Goal: Information Seeking & Learning: Learn about a topic

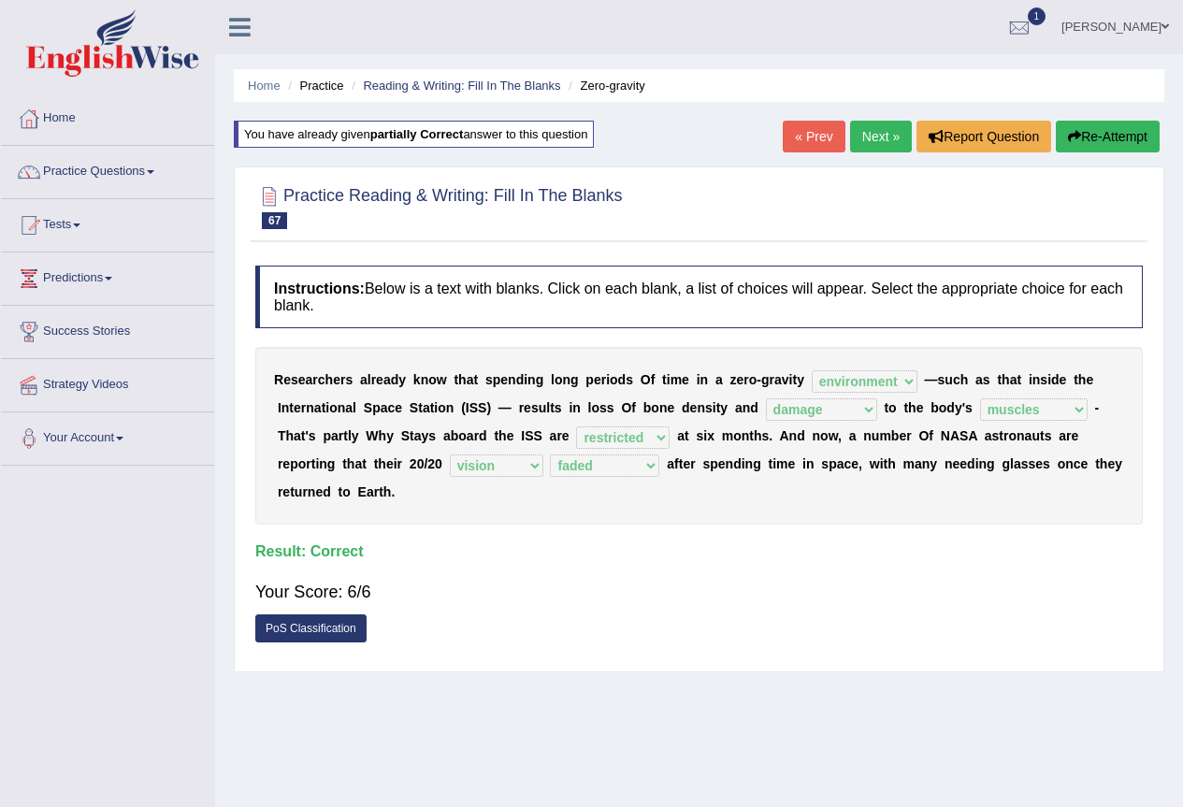
select select "environment"
select select "damage"
select select "muscles"
select select "restricted"
select select "vision"
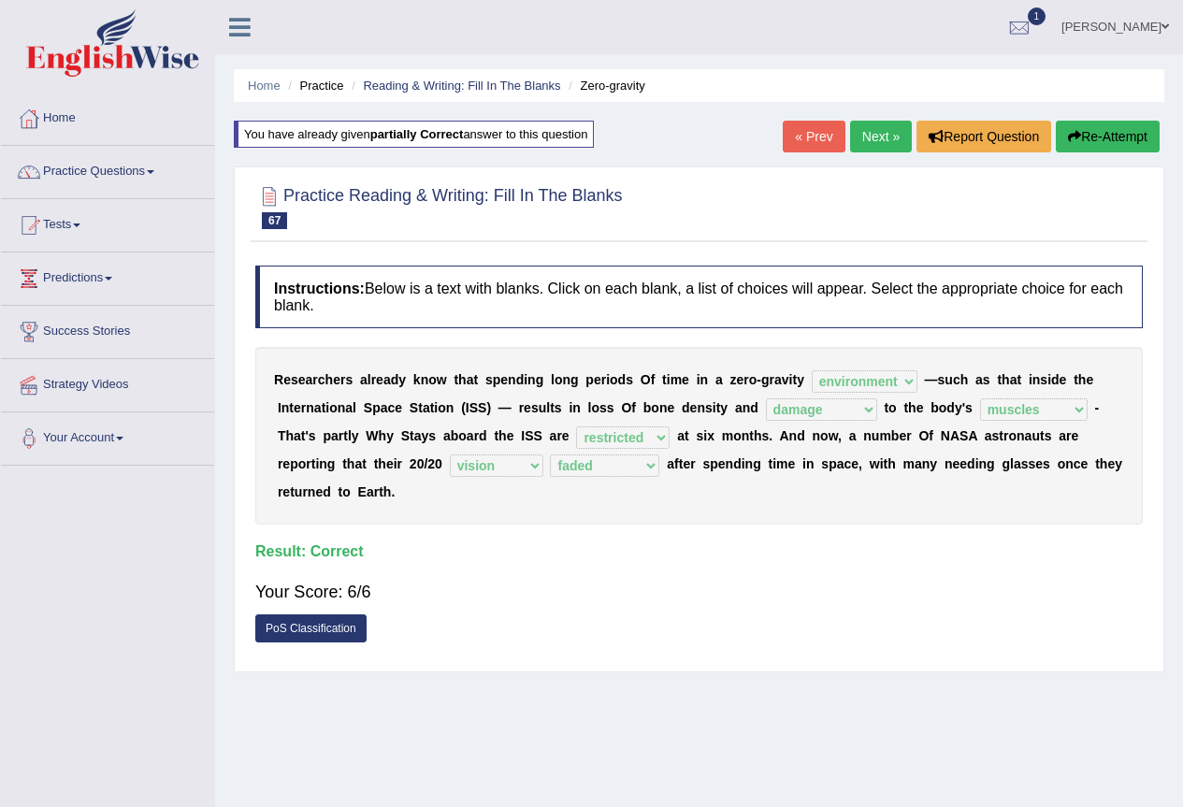
select select "faded"
click at [156, 165] on link "Practice Questions" at bounding box center [107, 169] width 213 height 47
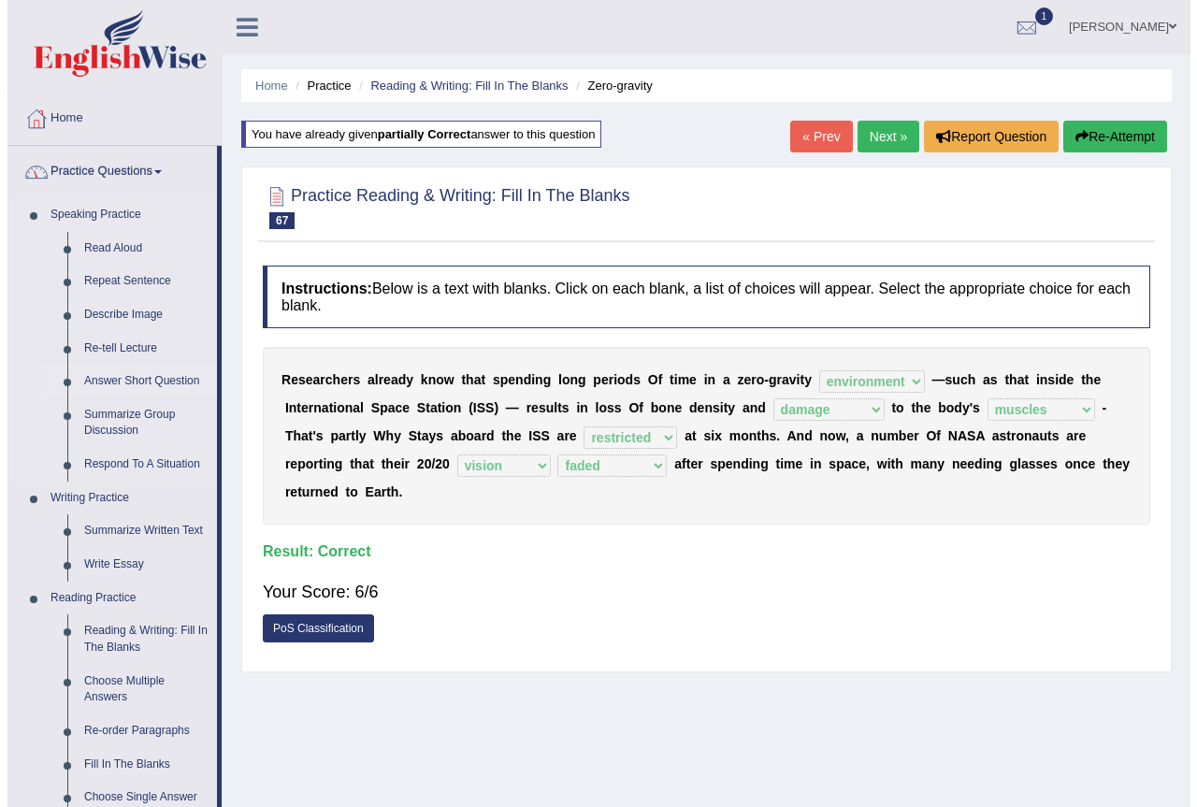
scroll to position [93, 0]
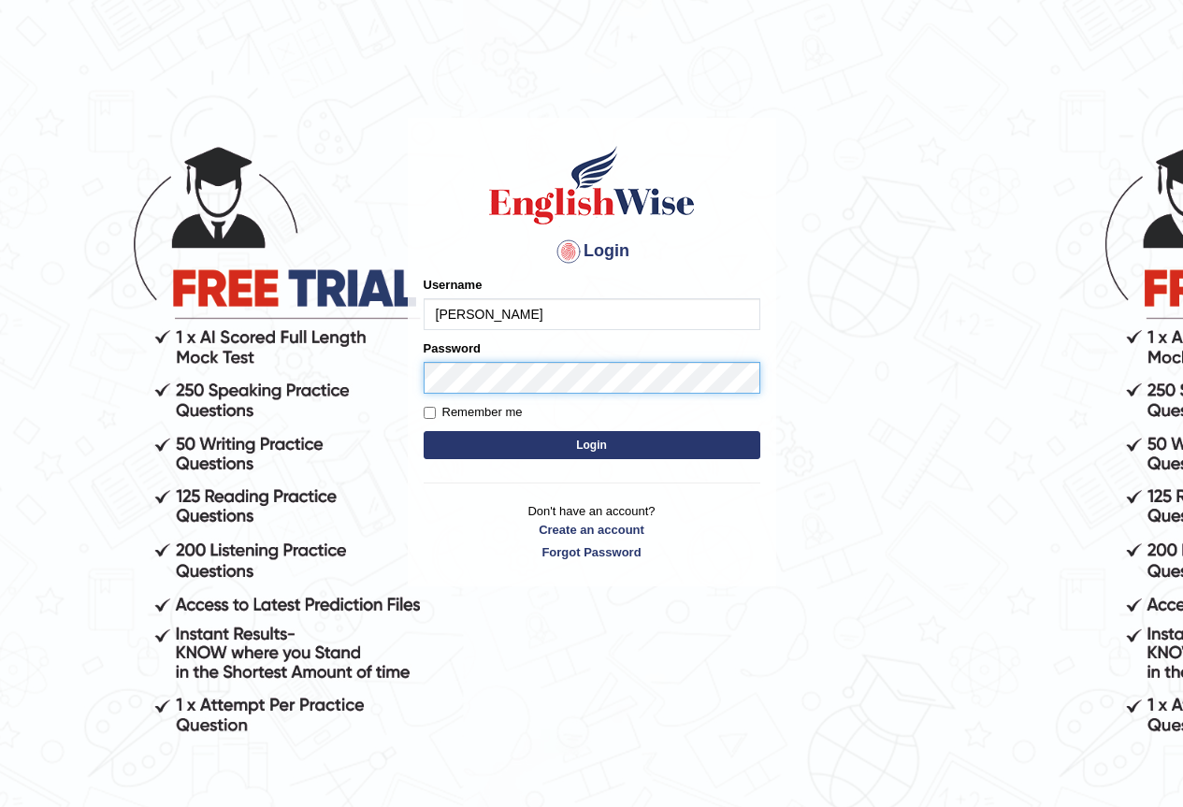
type input "sanjeeta"
click at [424, 431] on button "Login" at bounding box center [592, 445] width 337 height 28
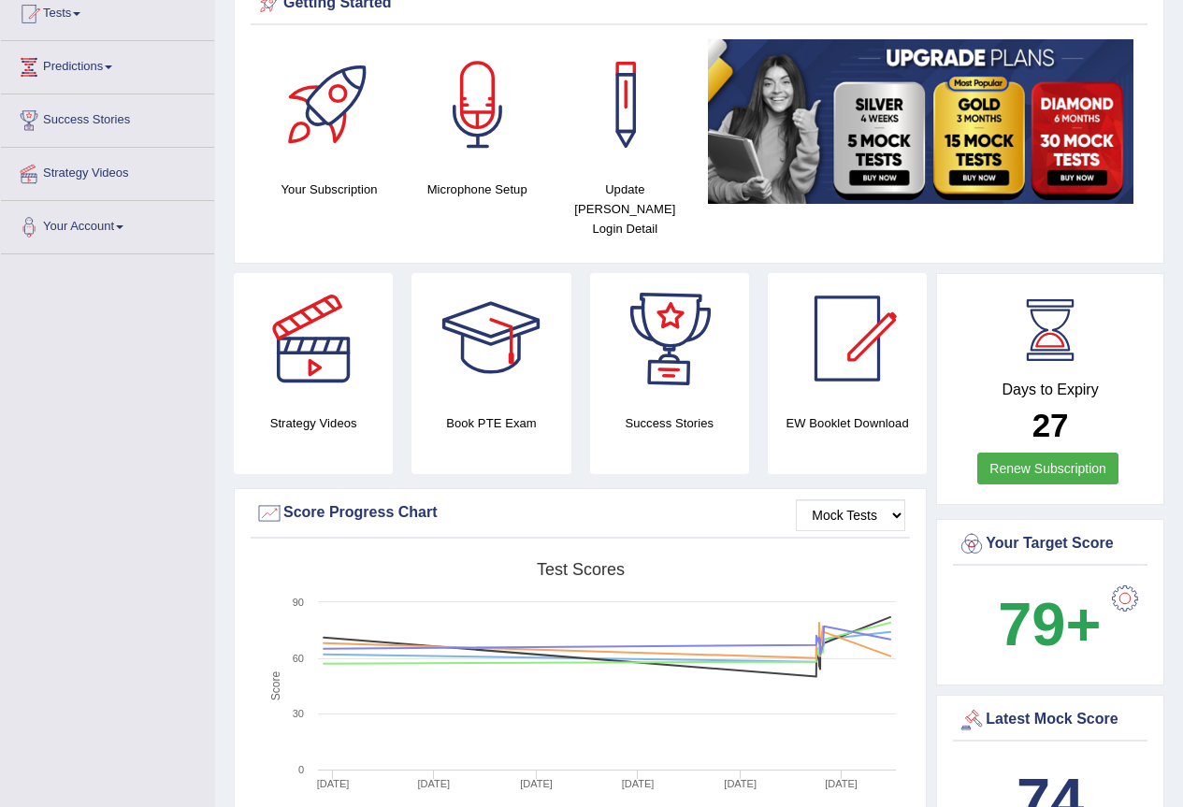
scroll to position [24, 0]
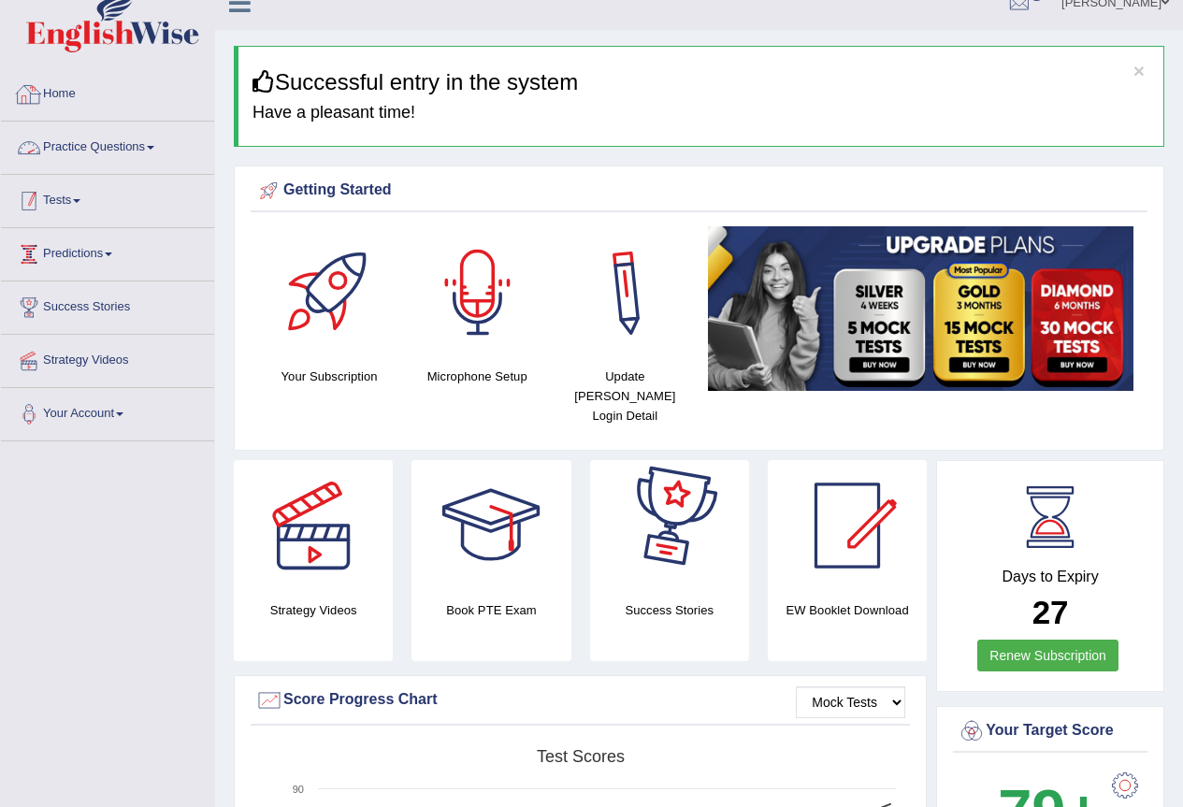
click at [84, 244] on link "Predictions" at bounding box center [107, 251] width 213 height 47
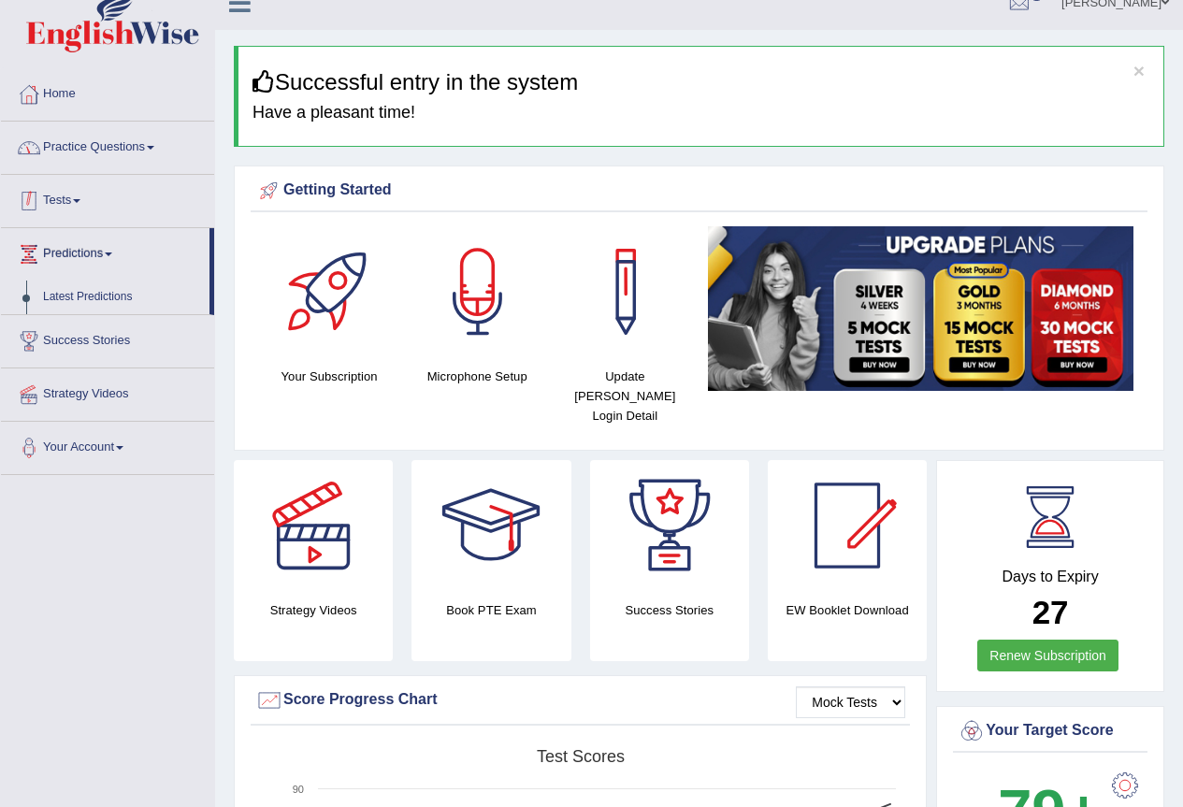
click at [141, 167] on link "Practice Questions" at bounding box center [107, 145] width 213 height 47
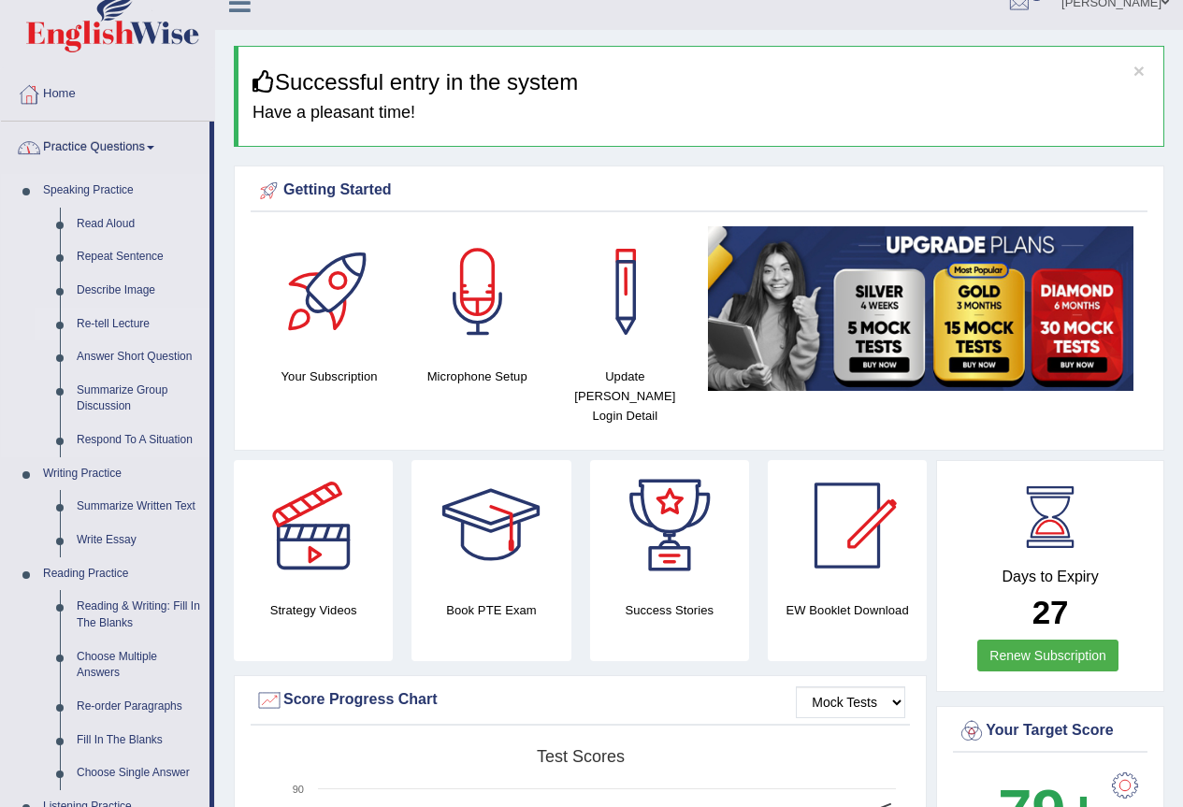
scroll to position [118, 0]
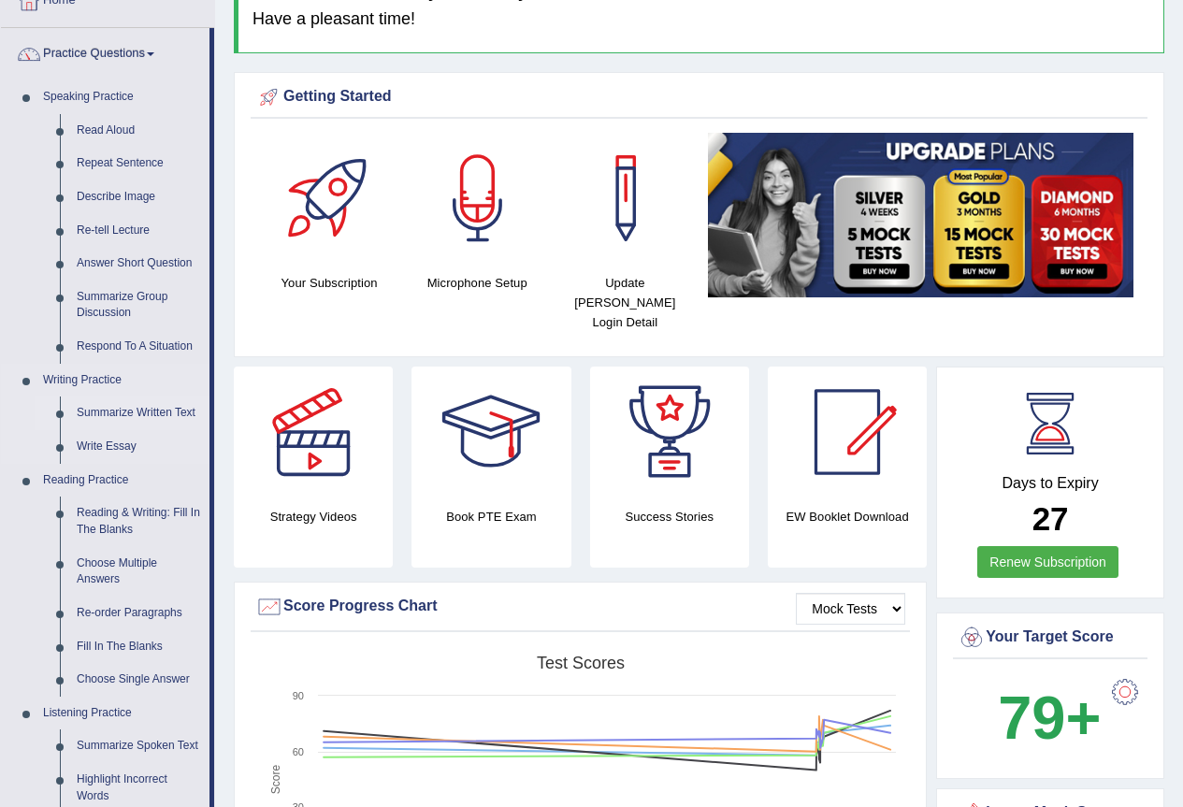
click at [156, 409] on link "Summarize Written Text" at bounding box center [138, 413] width 141 height 34
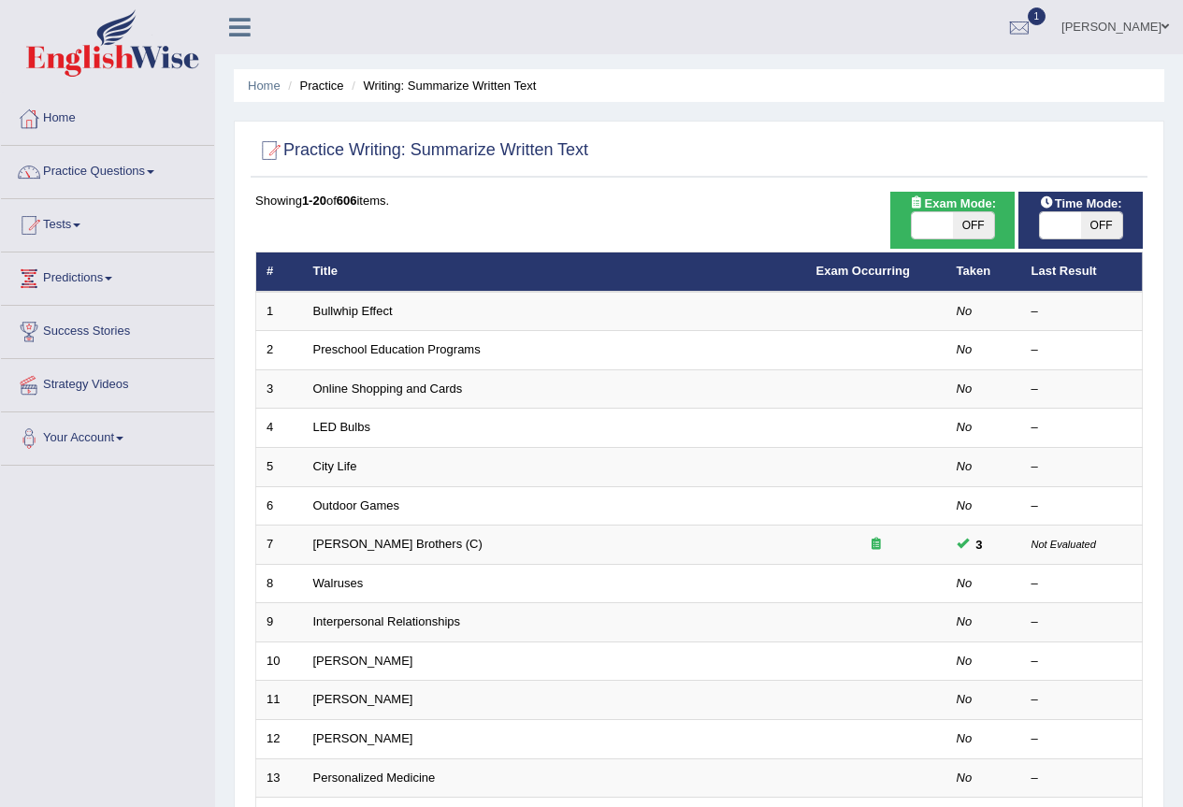
click at [981, 224] on span "OFF" at bounding box center [973, 225] width 41 height 26
checkbox input "true"
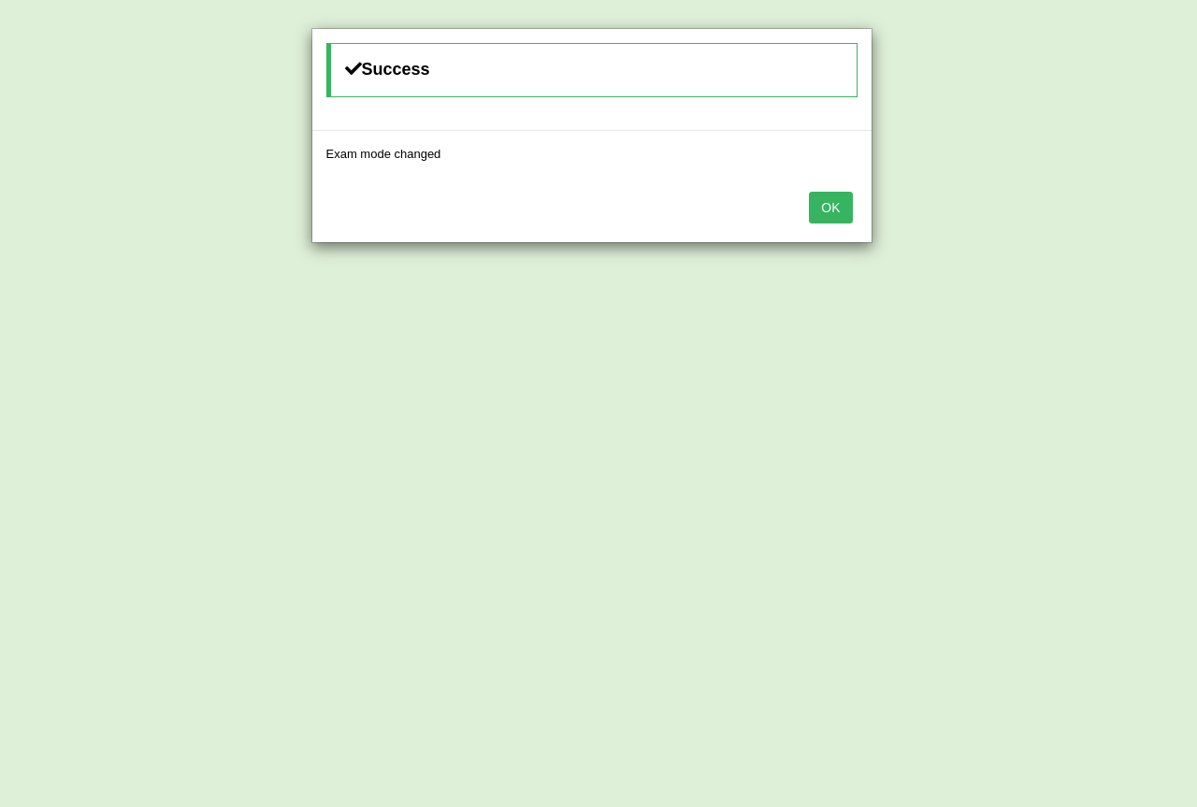
click at [857, 208] on div "OK" at bounding box center [591, 209] width 559 height 65
click at [850, 207] on button "OK" at bounding box center [830, 208] width 43 height 32
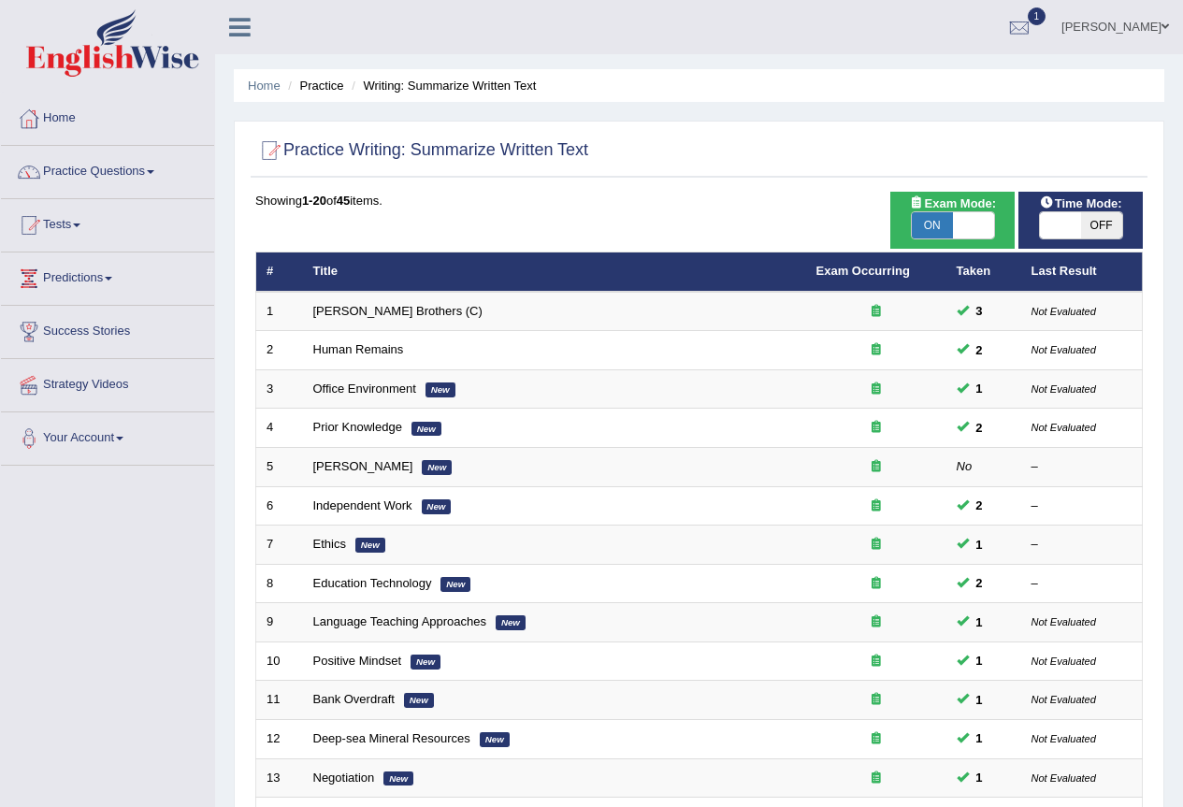
click at [1073, 222] on span at bounding box center [1060, 225] width 41 height 26
checkbox input "true"
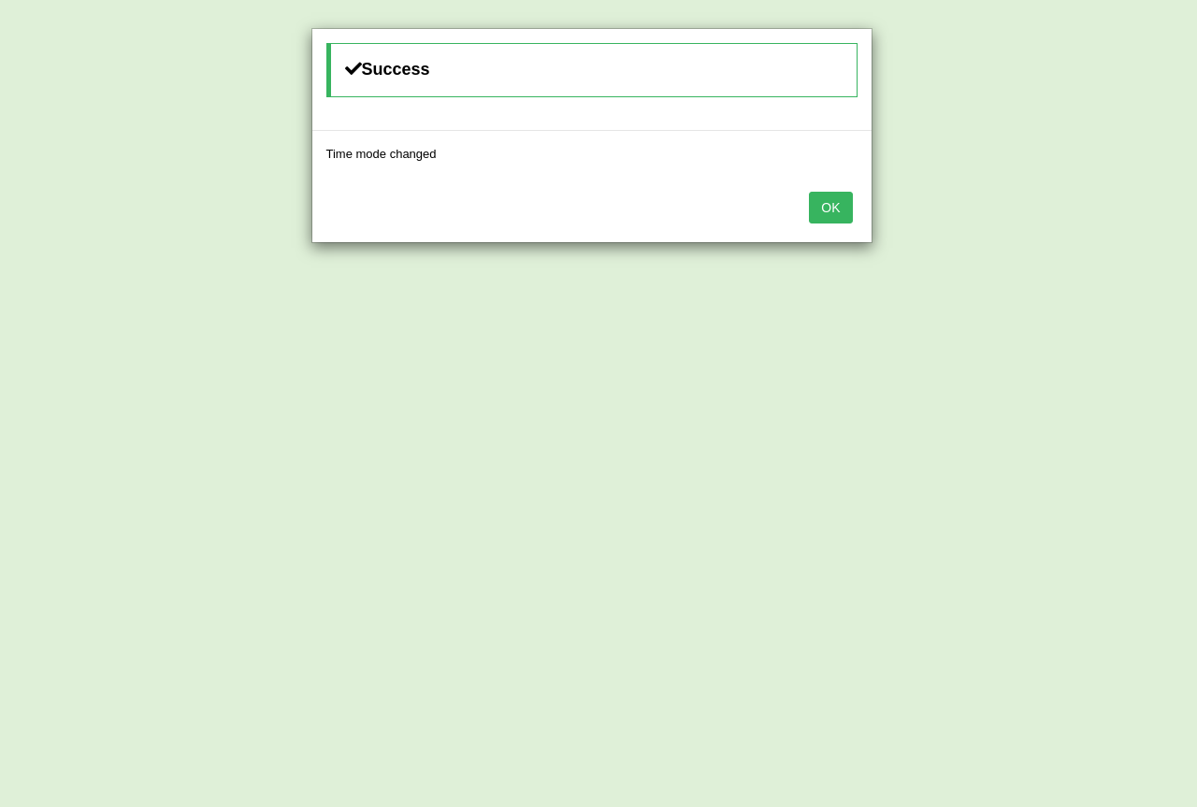
click at [841, 211] on button "OK" at bounding box center [830, 208] width 43 height 32
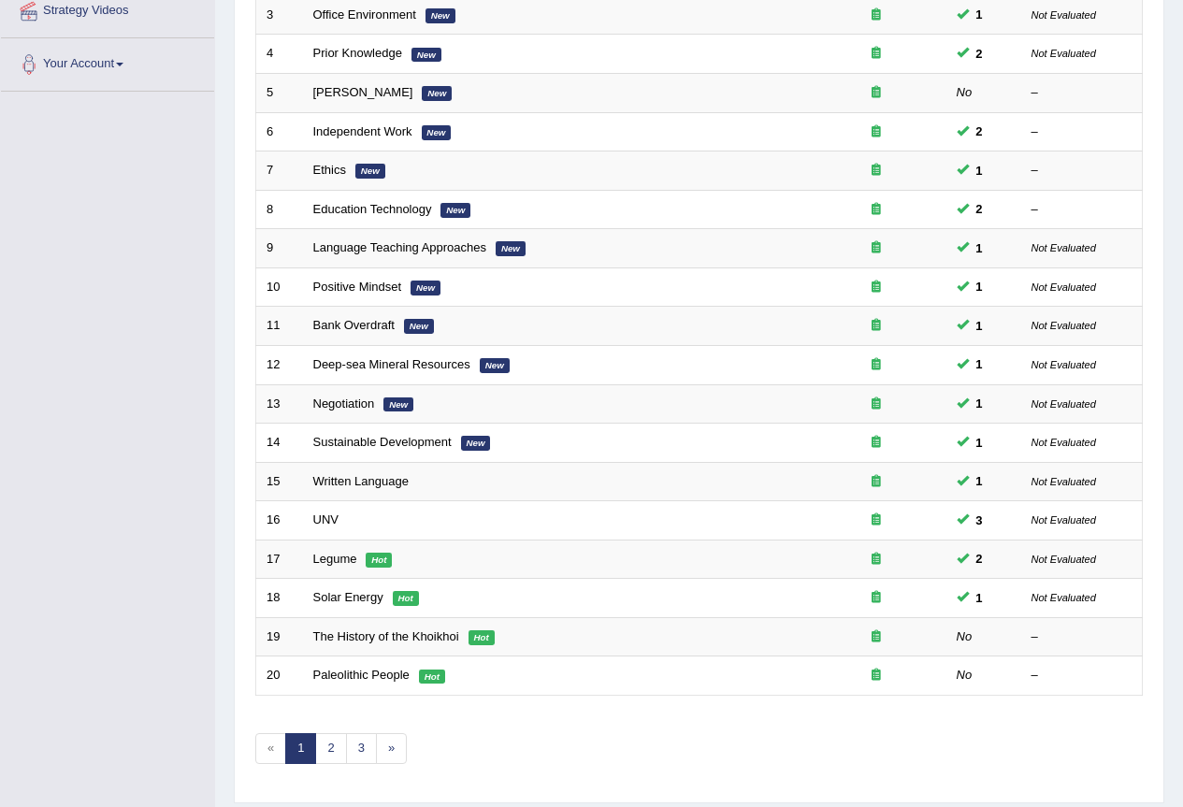
scroll to position [431, 0]
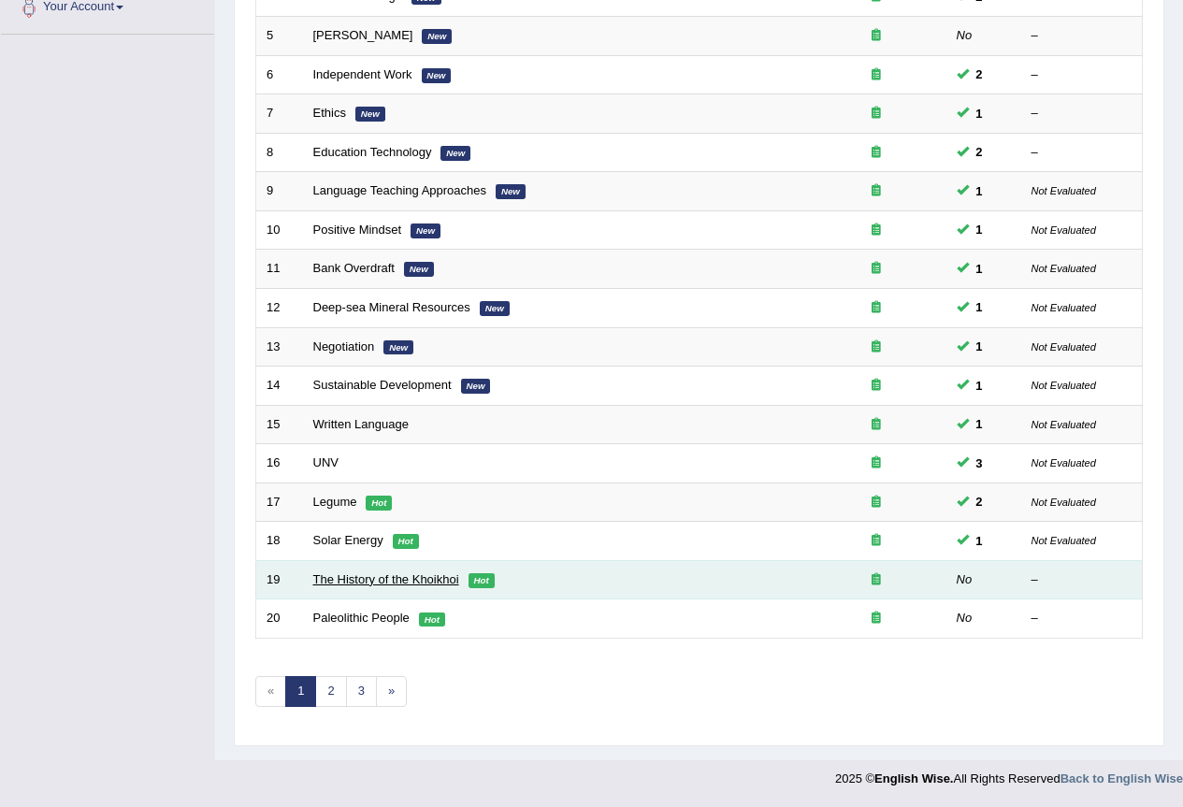
click at [365, 574] on link "The History of the Khoikhoi" at bounding box center [386, 579] width 146 height 14
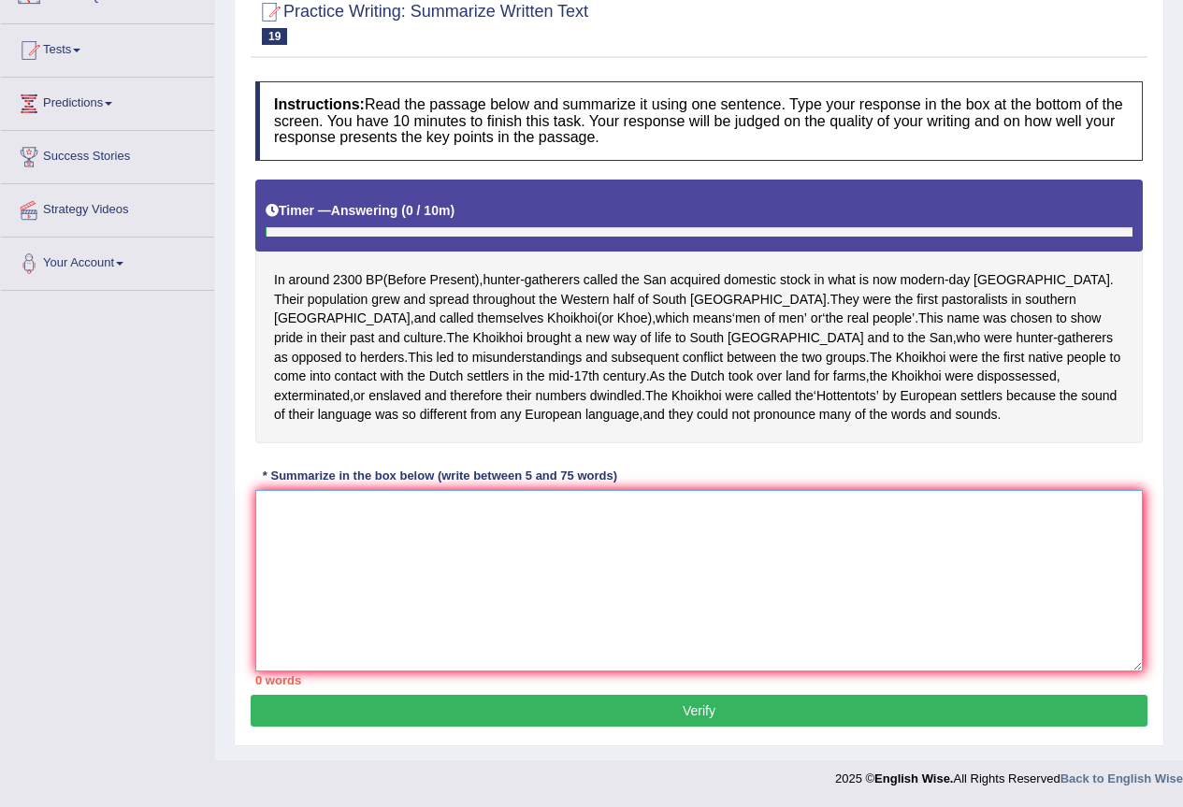
click at [532, 592] on textarea at bounding box center [698, 580] width 887 height 181
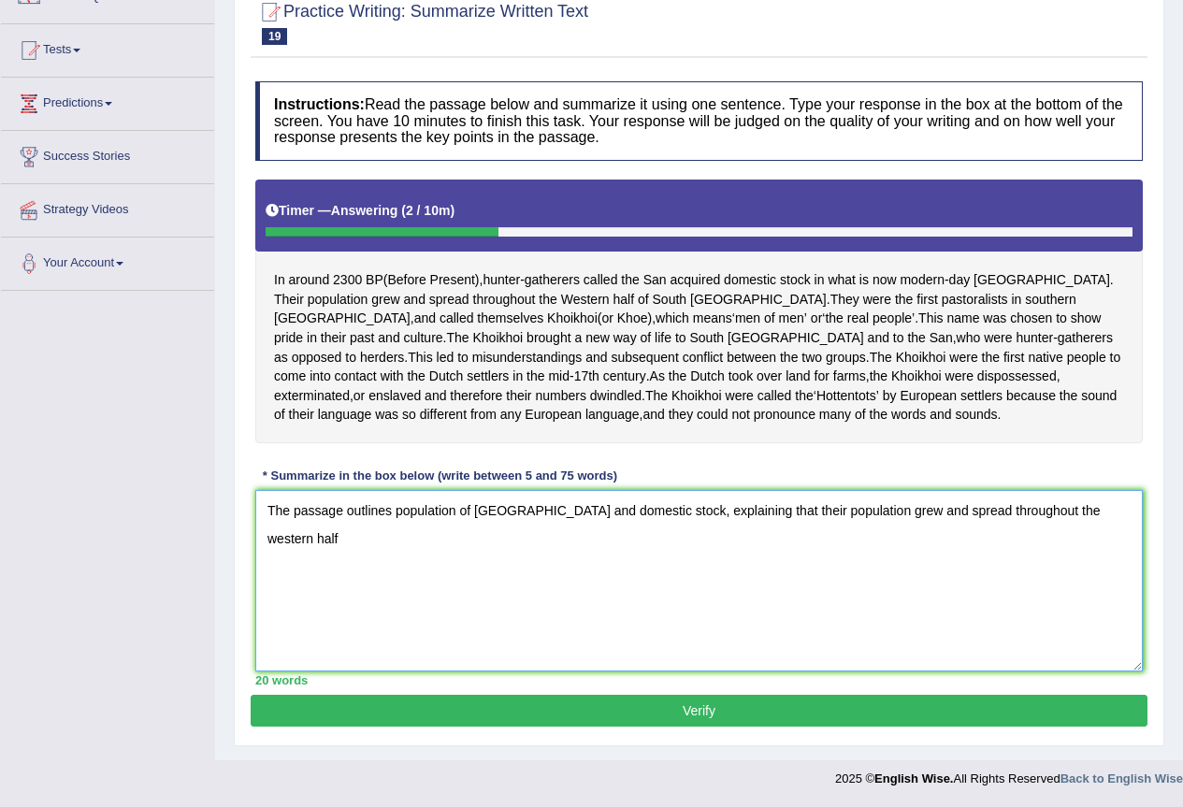
click at [1033, 531] on textarea "The passage outlines population of Botswana and domestic stock, explaining that…" at bounding box center [698, 580] width 887 height 181
click at [1131, 528] on textarea "The passage outlines population of Botswana and domestic stock, explaining that…" at bounding box center [698, 580] width 887 height 181
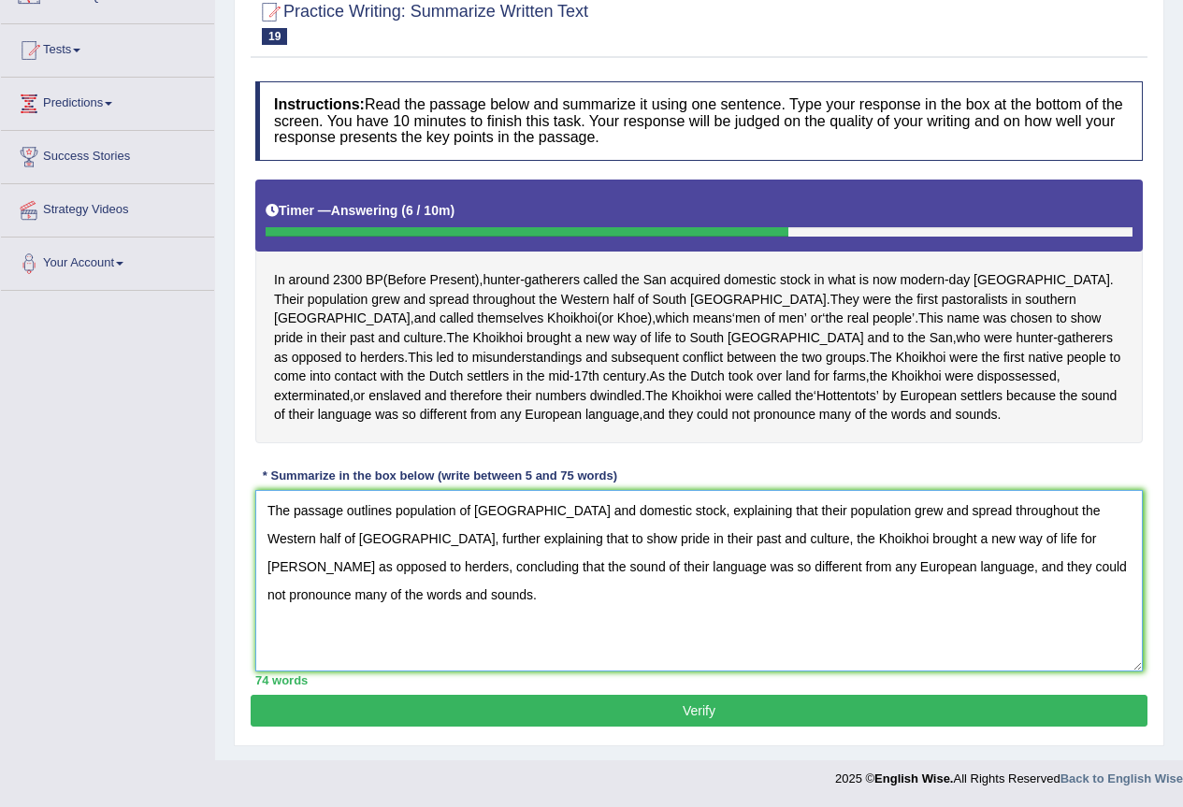
scroll to position [213, 0]
type textarea "The passage outlines population of Botswana and domestic stock, explaining that…"
click at [636, 714] on button "Verify" at bounding box center [699, 711] width 897 height 32
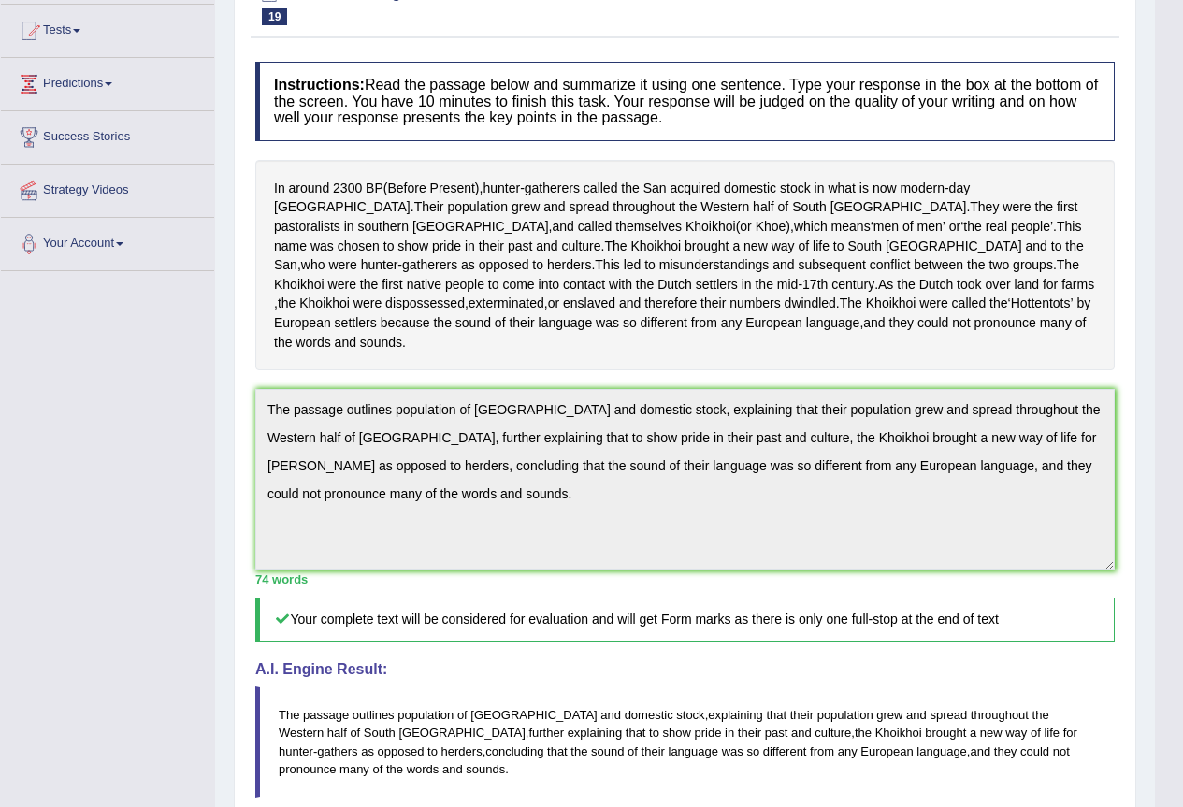
scroll to position [0, 0]
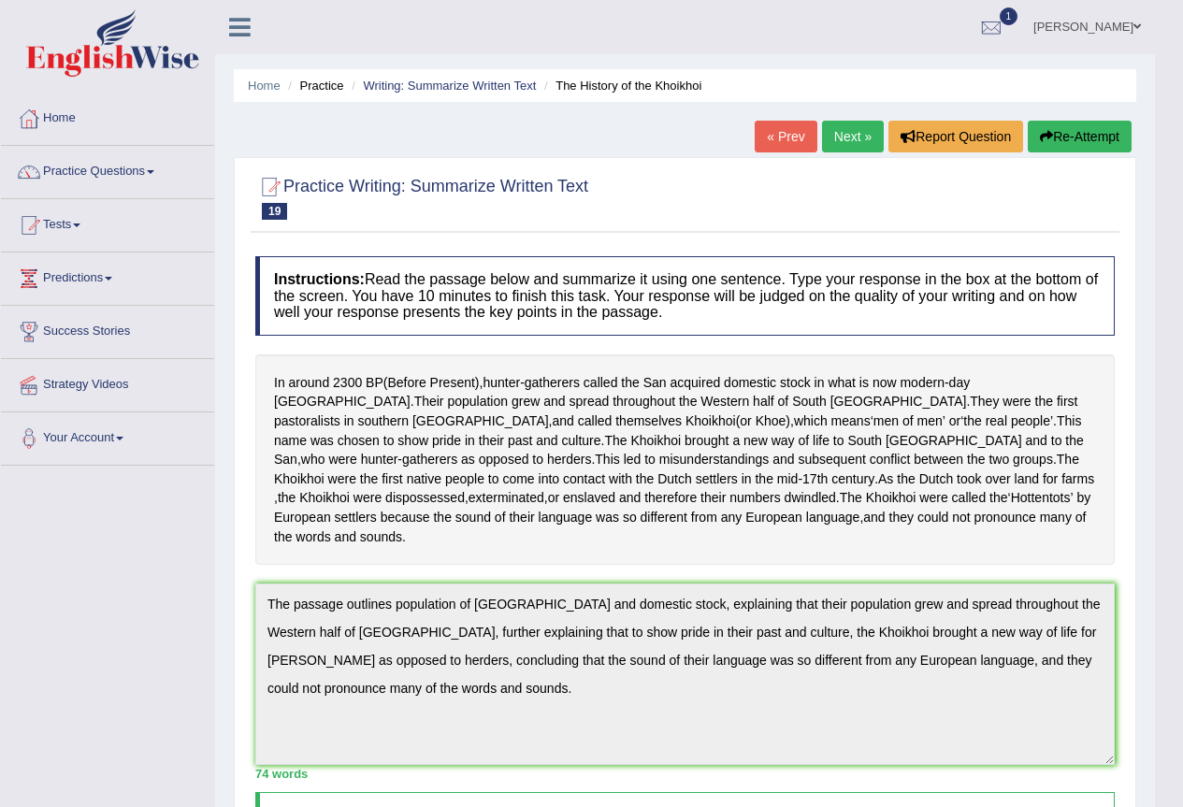
click at [841, 137] on link "Next »" at bounding box center [853, 137] width 62 height 32
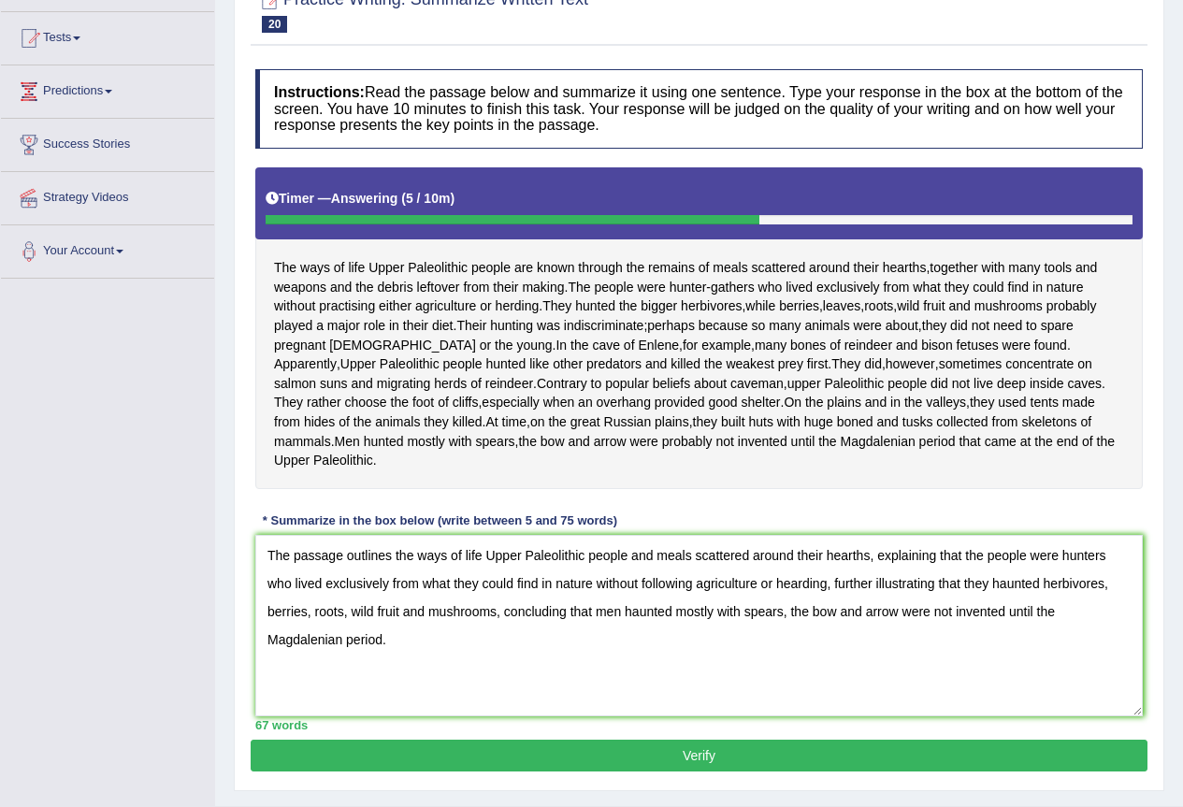
click at [499, 629] on textarea "The passage outlines the ways of life Upper Paleolithic people and meals scatte…" at bounding box center [698, 625] width 887 height 181
click at [387, 575] on textarea "The passage outlines the ways of life Upper Paleolithic people and meals scatte…" at bounding box center [698, 625] width 887 height 181
click at [392, 575] on textarea "The passage outlines the ways of life Upper Paleolithic people and meals scatte…" at bounding box center [698, 625] width 887 height 181
click at [471, 579] on textarea "The passage outline the ways of life Upper Paleolithic people and meals scatter…" at bounding box center [698, 625] width 887 height 181
click at [473, 578] on textarea "The passage outline the ways of life Upper Paleolithic people and meals scatter…" at bounding box center [698, 625] width 887 height 181
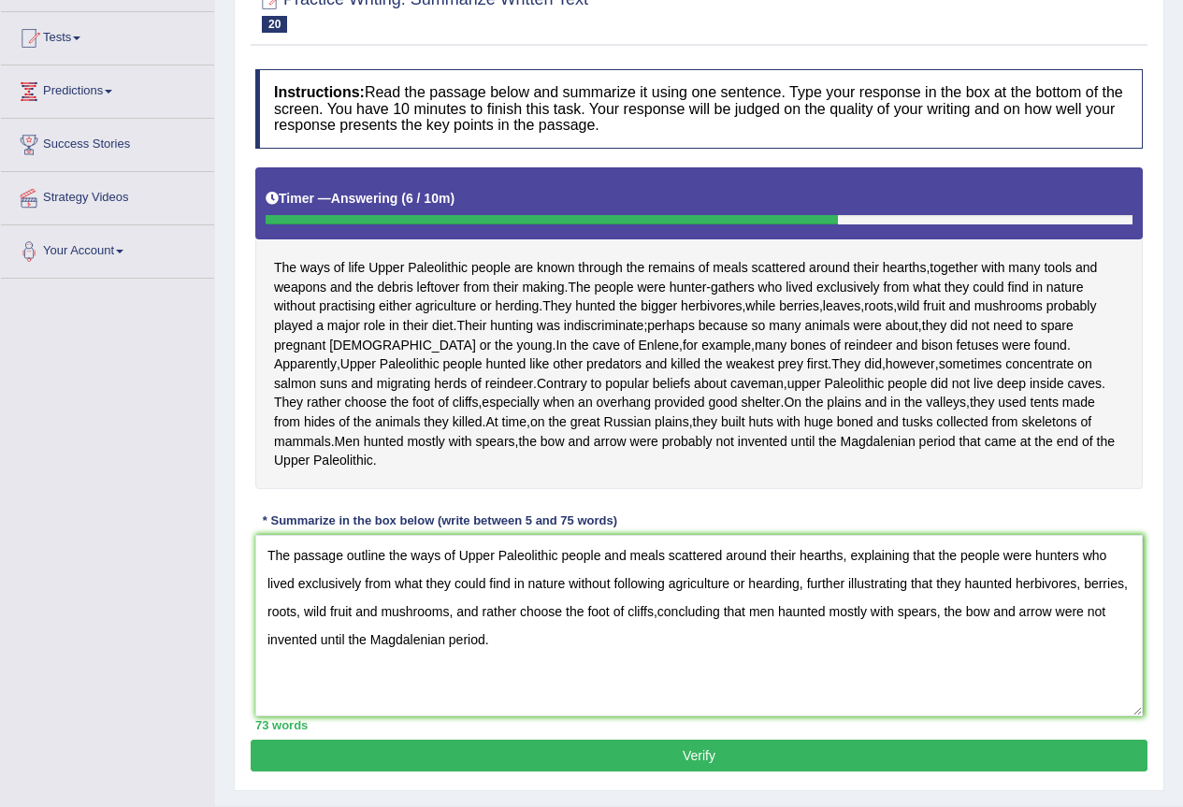
click at [602, 575] on textarea "The passage outline the ways of Upper Paleolithic people and meals scattered ar…" at bounding box center [698, 625] width 887 height 181
click at [657, 631] on textarea "The passage outline the ways of Upper Paleolithic people life and meals scatter…" at bounding box center [698, 625] width 887 height 181
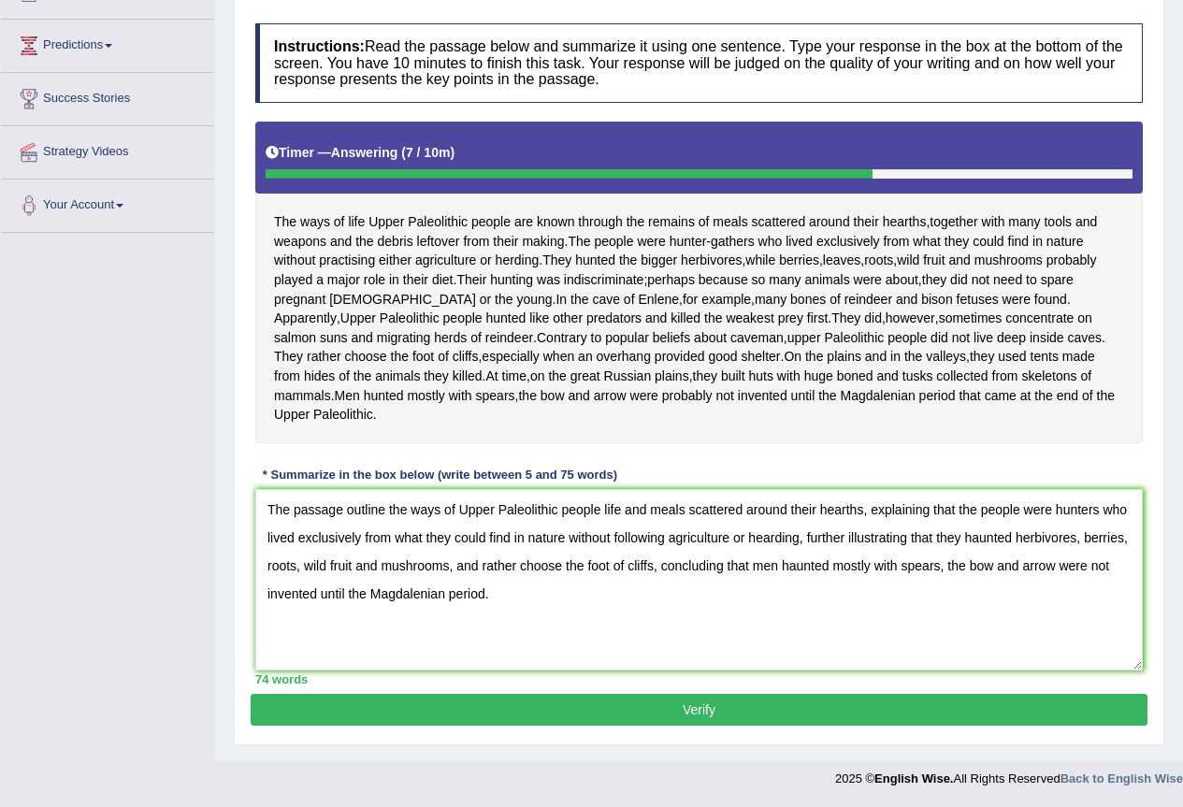
type textarea "The passage outline the ways of Upper Paleolithic people life and meals scatter…"
click at [656, 707] on button "Verify" at bounding box center [699, 710] width 897 height 32
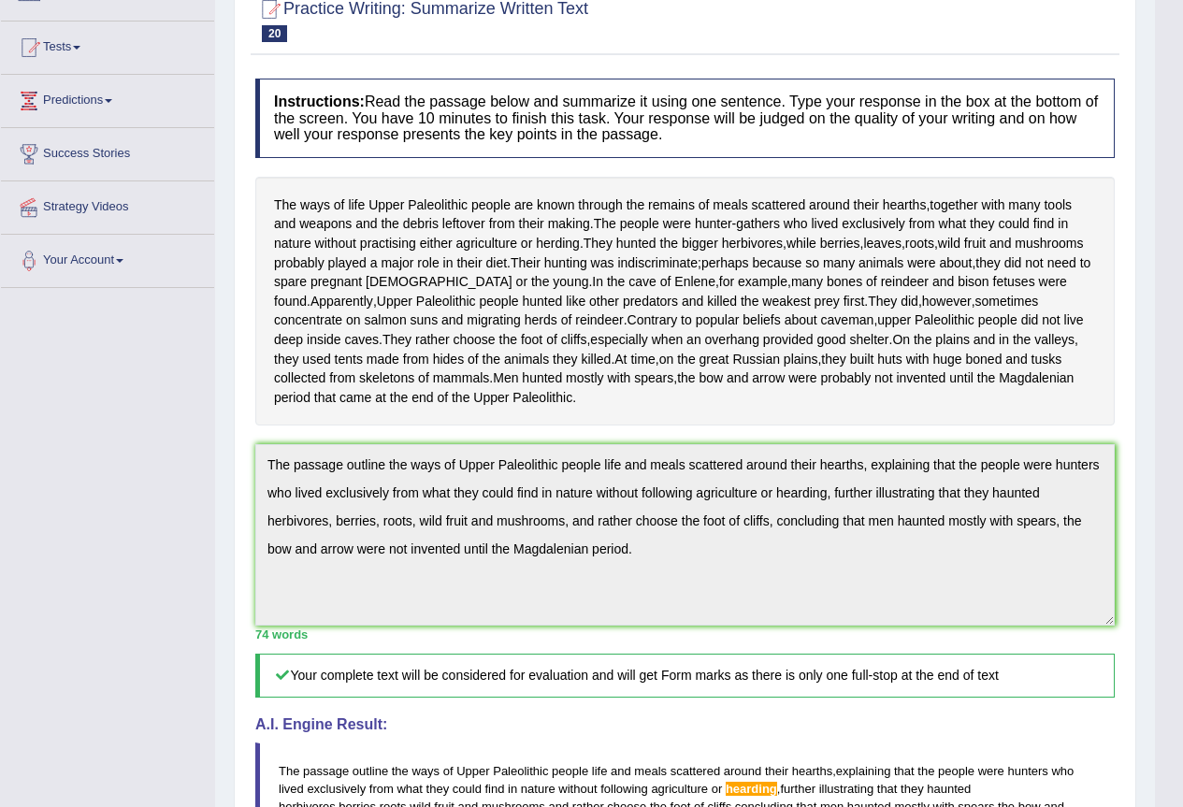
scroll to position [0, 0]
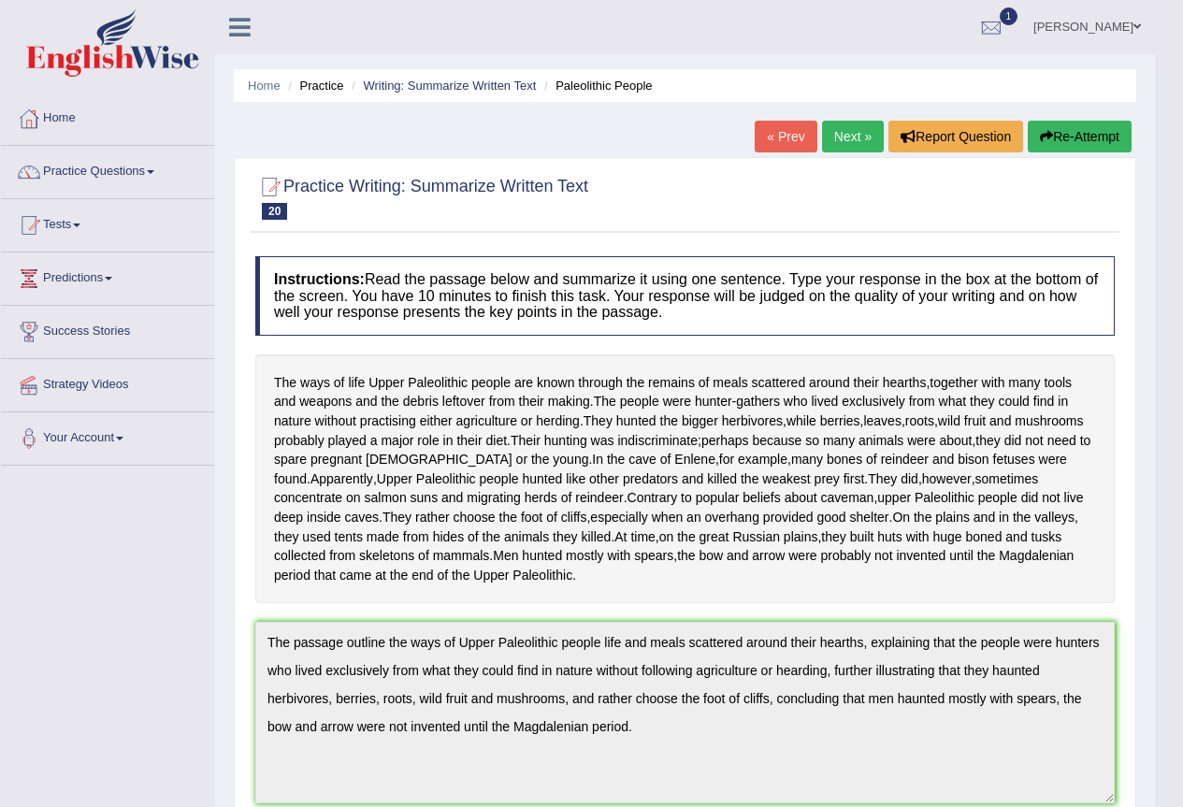
click at [1100, 147] on button "Re-Attempt" at bounding box center [1080, 137] width 104 height 32
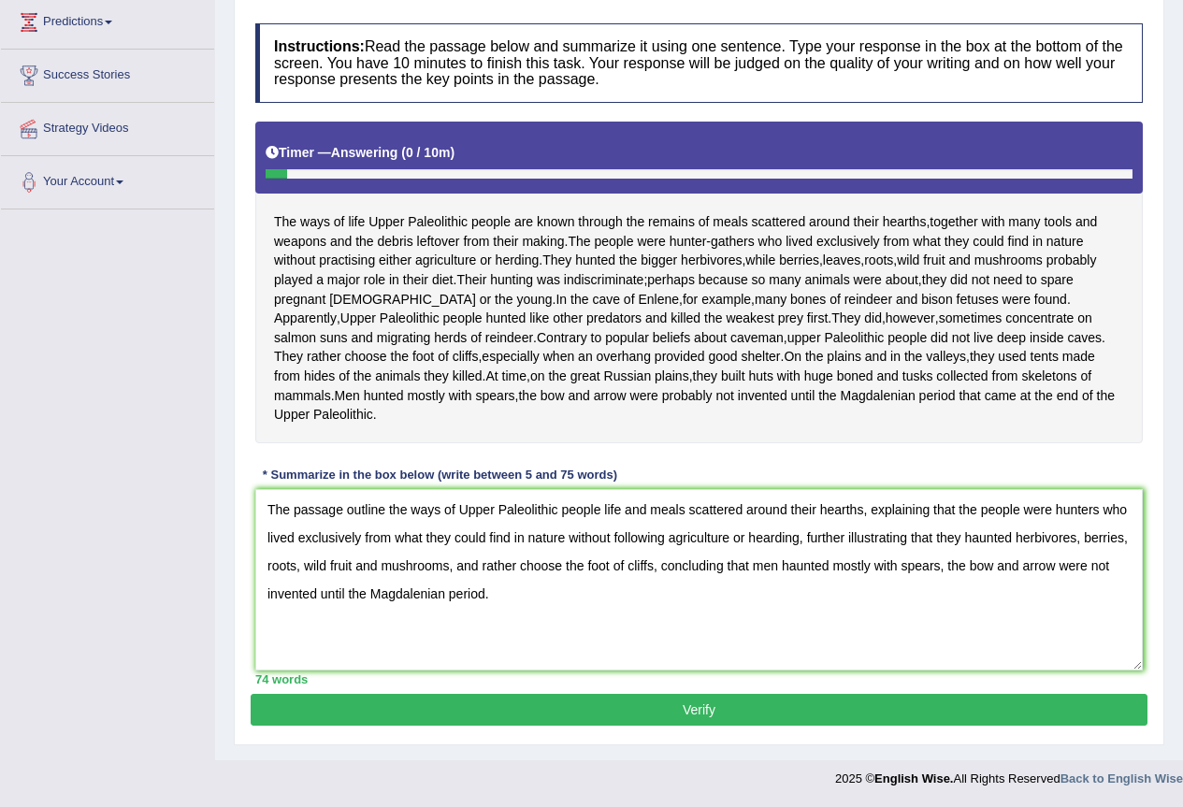
click at [770, 537] on textarea "The passage outline the ways of Upper Paleolithic people life and meals scatter…" at bounding box center [698, 579] width 887 height 181
click at [917, 658] on textarea "The passage outline the ways of Upper Paleolithic people life and meals scatter…" at bounding box center [698, 579] width 887 height 181
type textarea "The passage outline the ways of Upper Paleolithic people life and meals scatter…"
click at [873, 716] on button "Verify" at bounding box center [699, 710] width 897 height 32
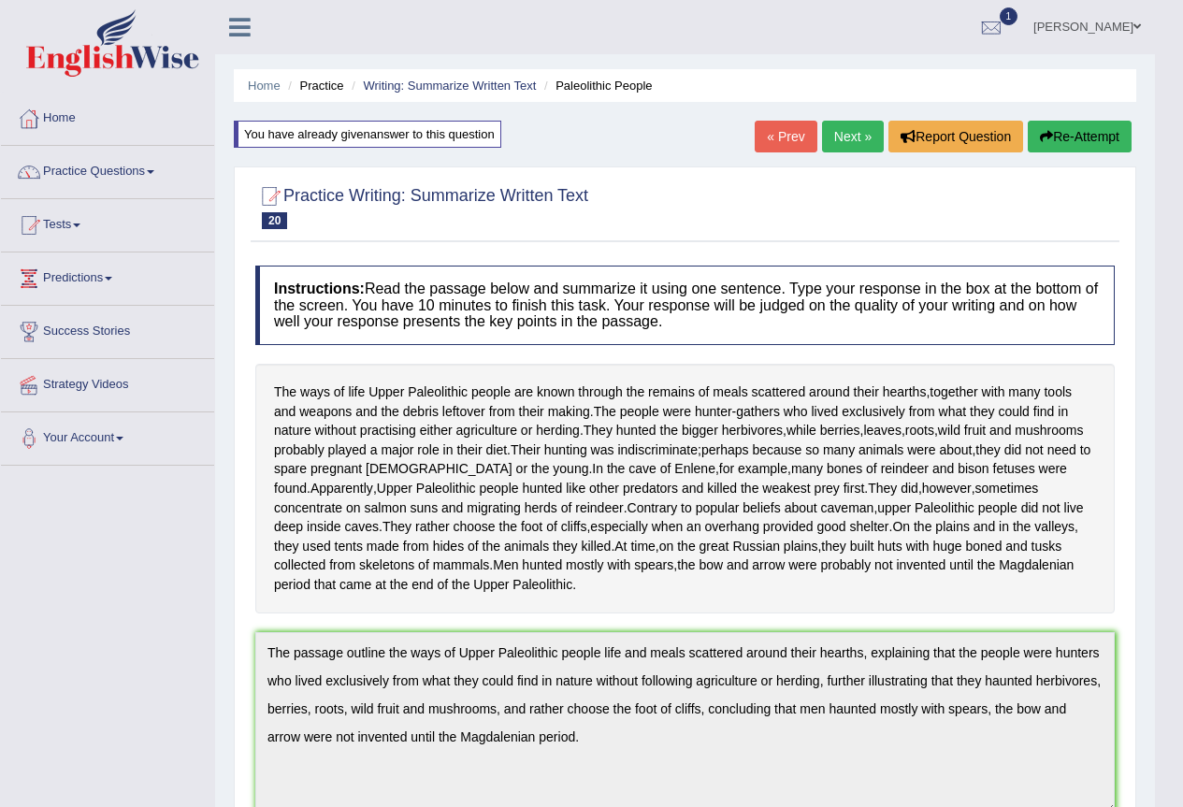
click at [847, 124] on link "Next »" at bounding box center [853, 137] width 62 height 32
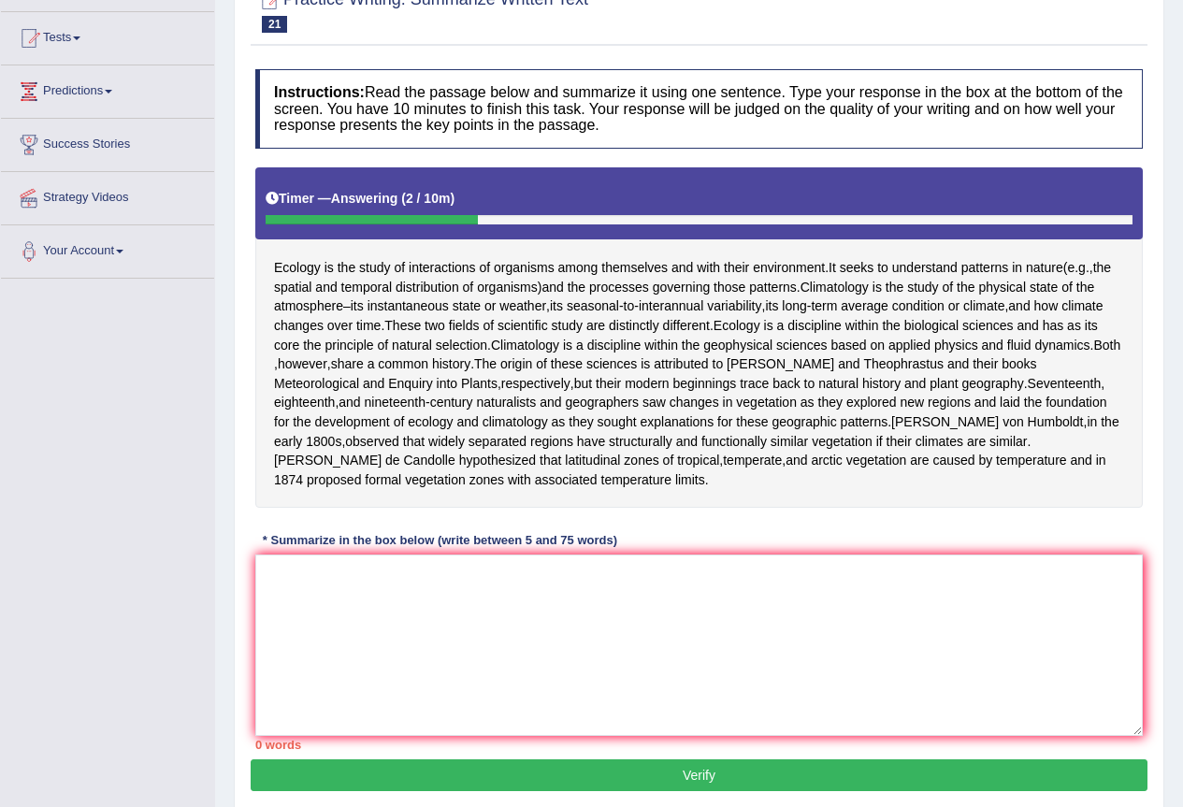
scroll to position [93, 0]
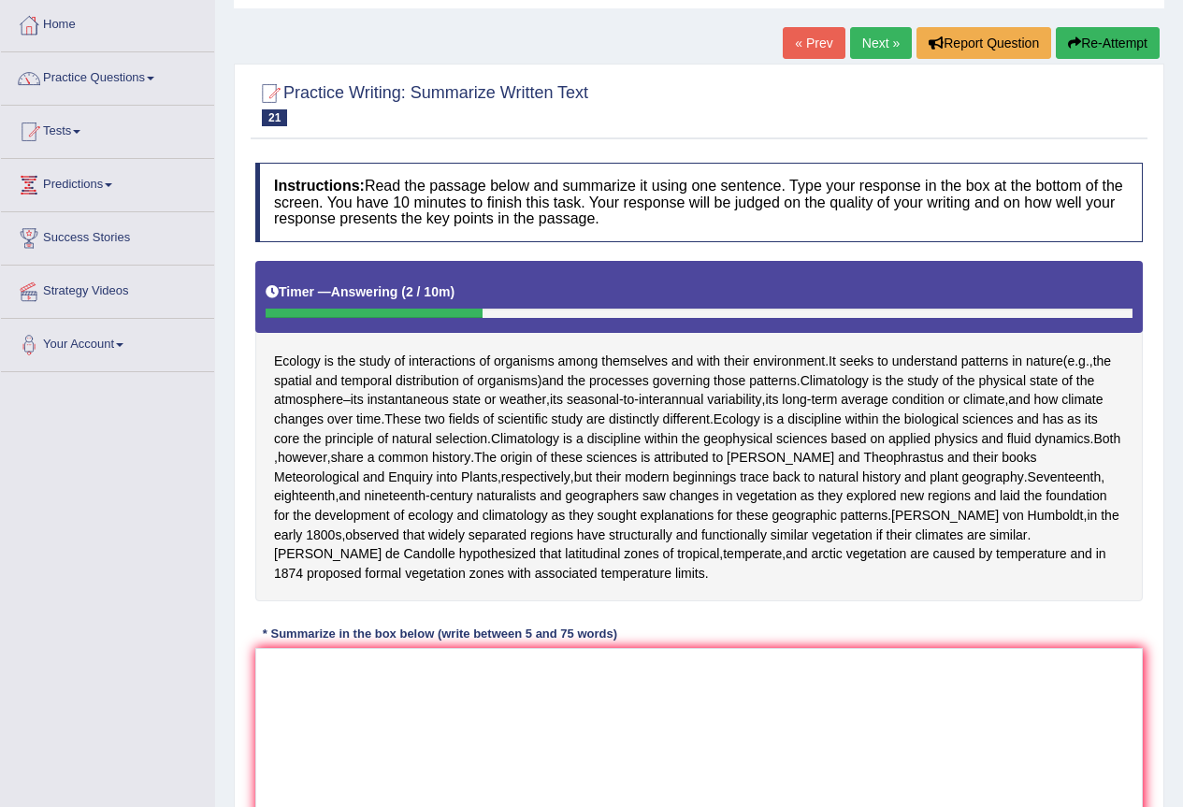
click at [1086, 36] on button "Re-Attempt" at bounding box center [1108, 43] width 104 height 32
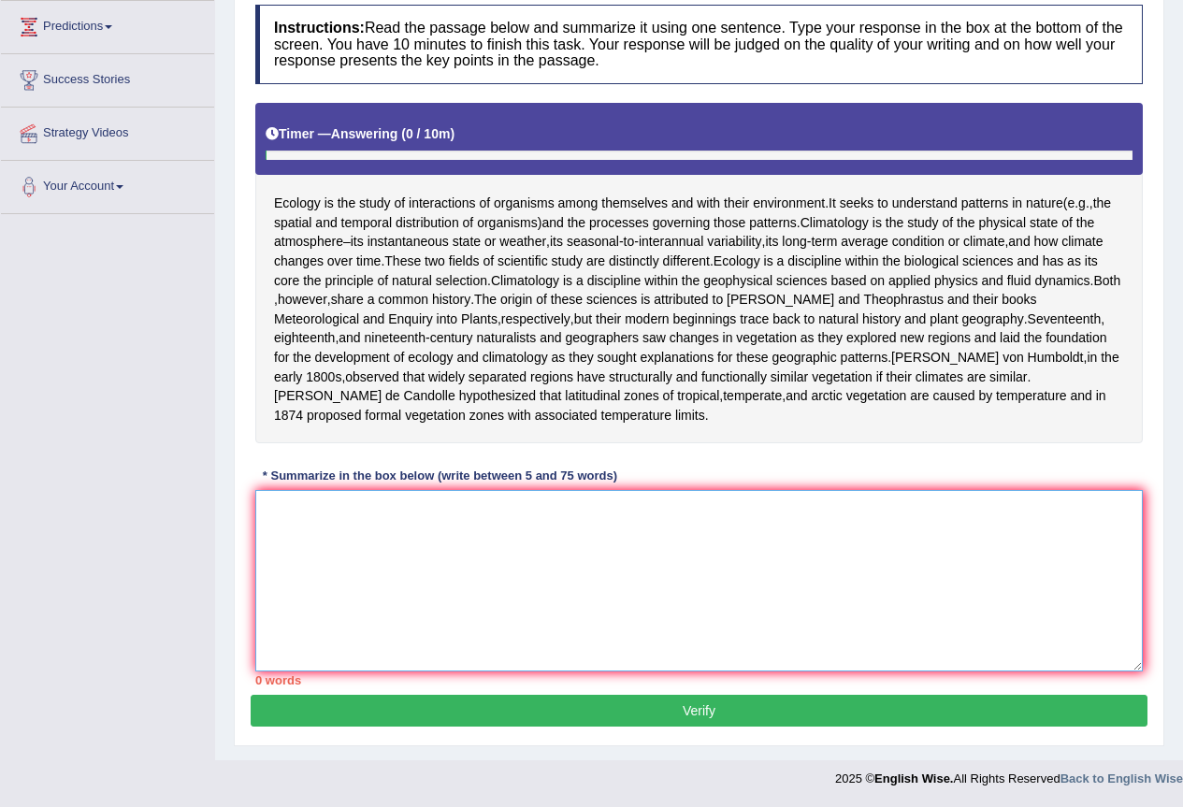
click at [688, 597] on textarea at bounding box center [698, 580] width 887 height 181
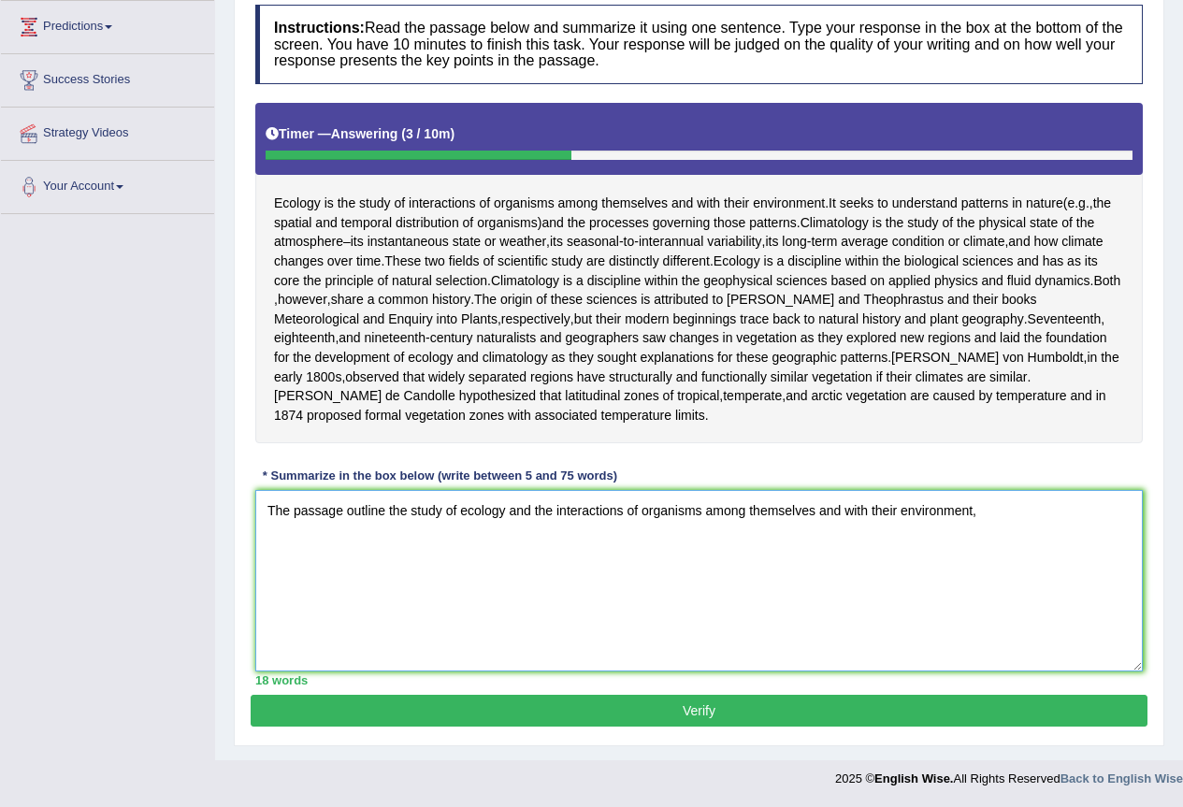
click at [813, 578] on textarea "The passage outline the study of ecology and the interactions of organisms amon…" at bounding box center [698, 580] width 887 height 181
click at [1034, 540] on textarea "The passage outline the study of ecology and the interactions of organisms amon…" at bounding box center [698, 580] width 887 height 181
click at [454, 537] on textarea "The passage outline the study of ecology and the interactions of organisms amon…" at bounding box center [698, 580] width 887 height 181
click at [458, 537] on textarea "The passage outline the study of ecology and the interactions of organisms amon…" at bounding box center [698, 580] width 887 height 181
click at [463, 534] on textarea "The passage outline the study of ecology and the interactions of organisms amon…" at bounding box center [698, 580] width 887 height 181
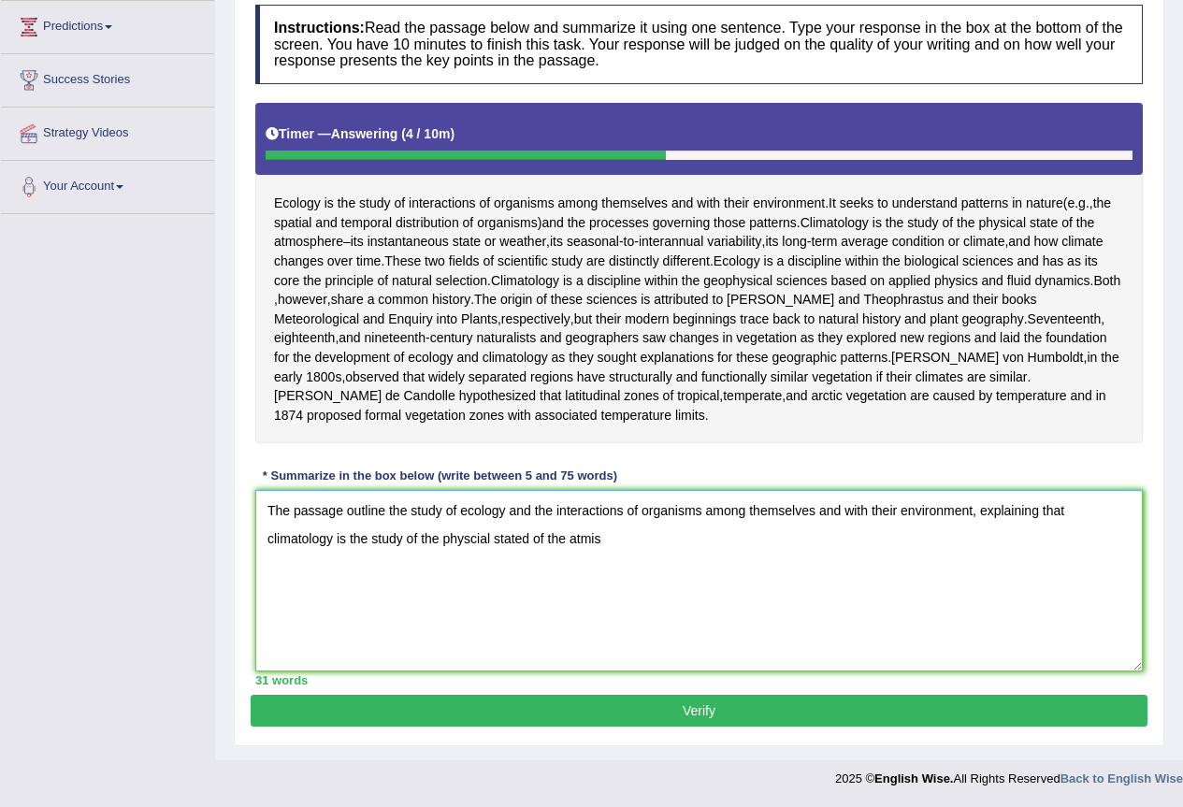
click at [476, 538] on textarea "The passage outline the study of ecology and the interactions of organisms amon…" at bounding box center [698, 580] width 887 height 181
click at [531, 538] on textarea "The passage outline the study of ecology and the interactions of organisms amon…" at bounding box center [698, 580] width 887 height 181
click at [616, 537] on textarea "The passage outline the study of ecology and the interactions of organisms amon…" at bounding box center [698, 580] width 887 height 181
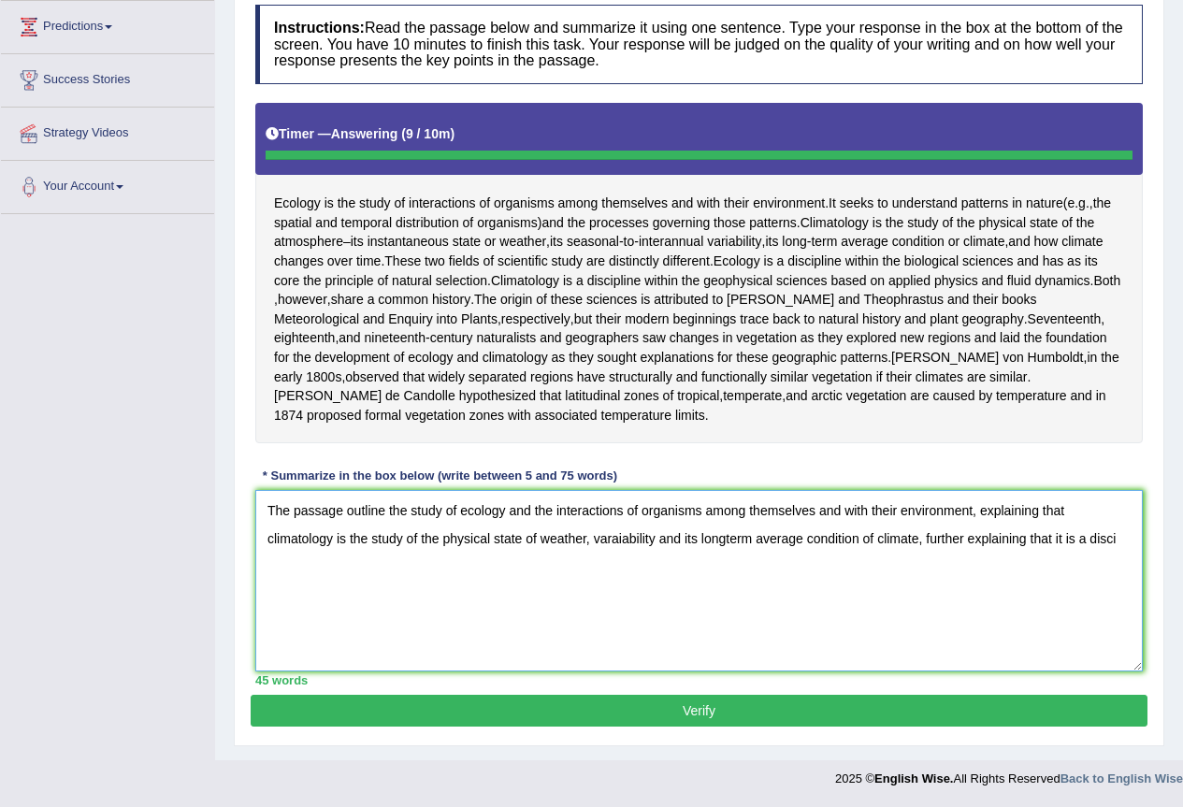
type textarea "The passage outline the study of ecology and the interactions of organisms amon…"
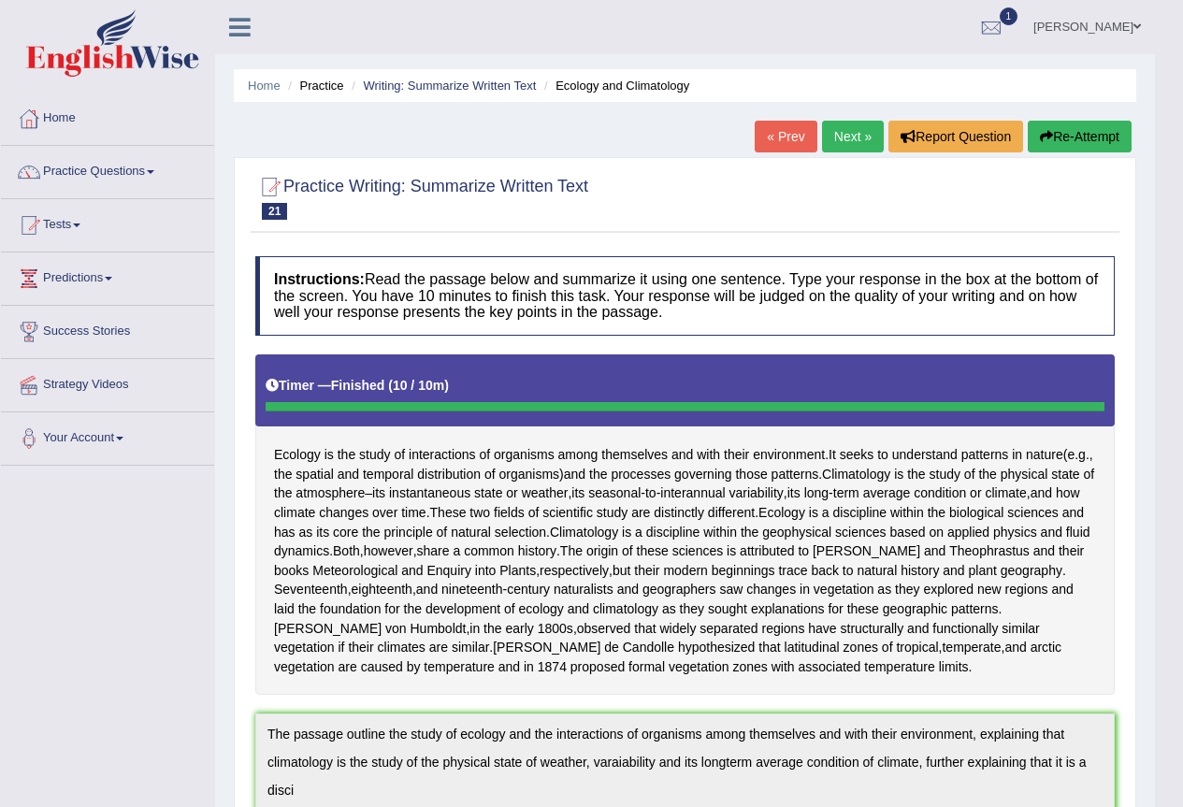
click at [1056, 146] on button "Re-Attempt" at bounding box center [1080, 137] width 104 height 32
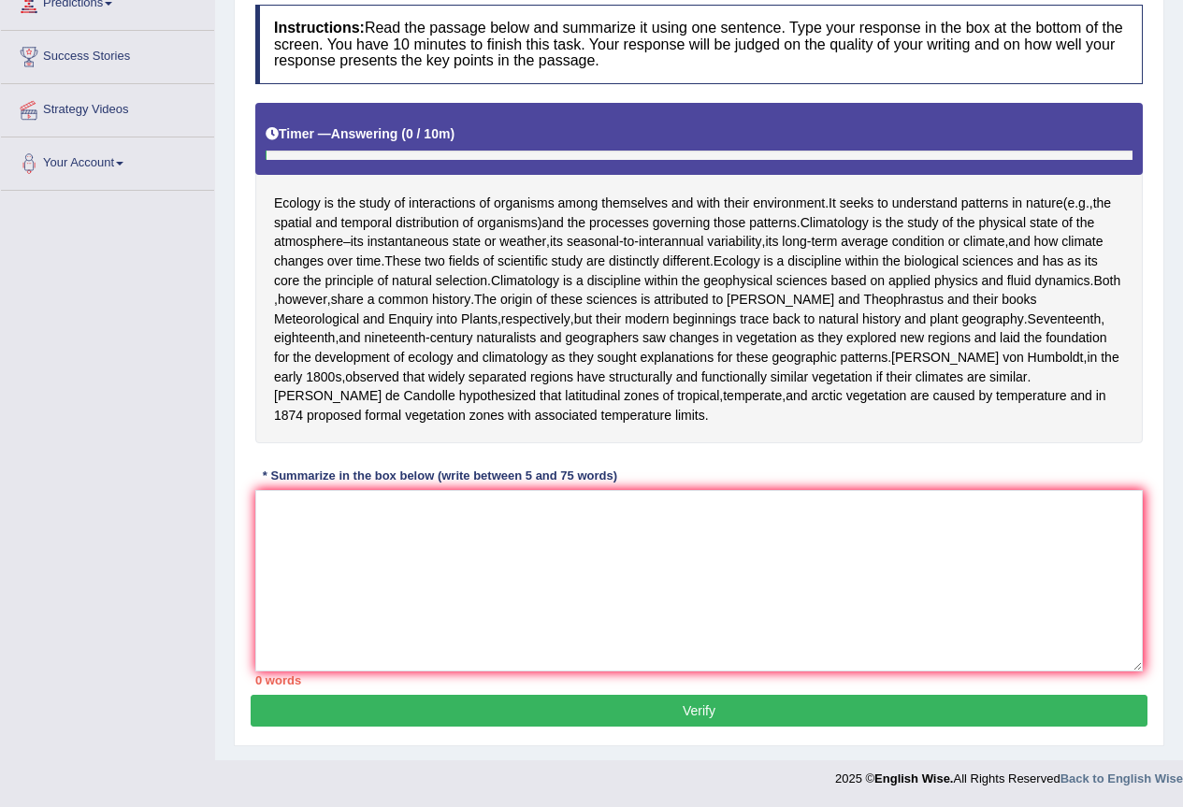
scroll to position [295, 0]
click at [737, 539] on textarea at bounding box center [698, 580] width 887 height 181
paste textarea "The passage outline the study of ecology and the interactions of organisms amon…"
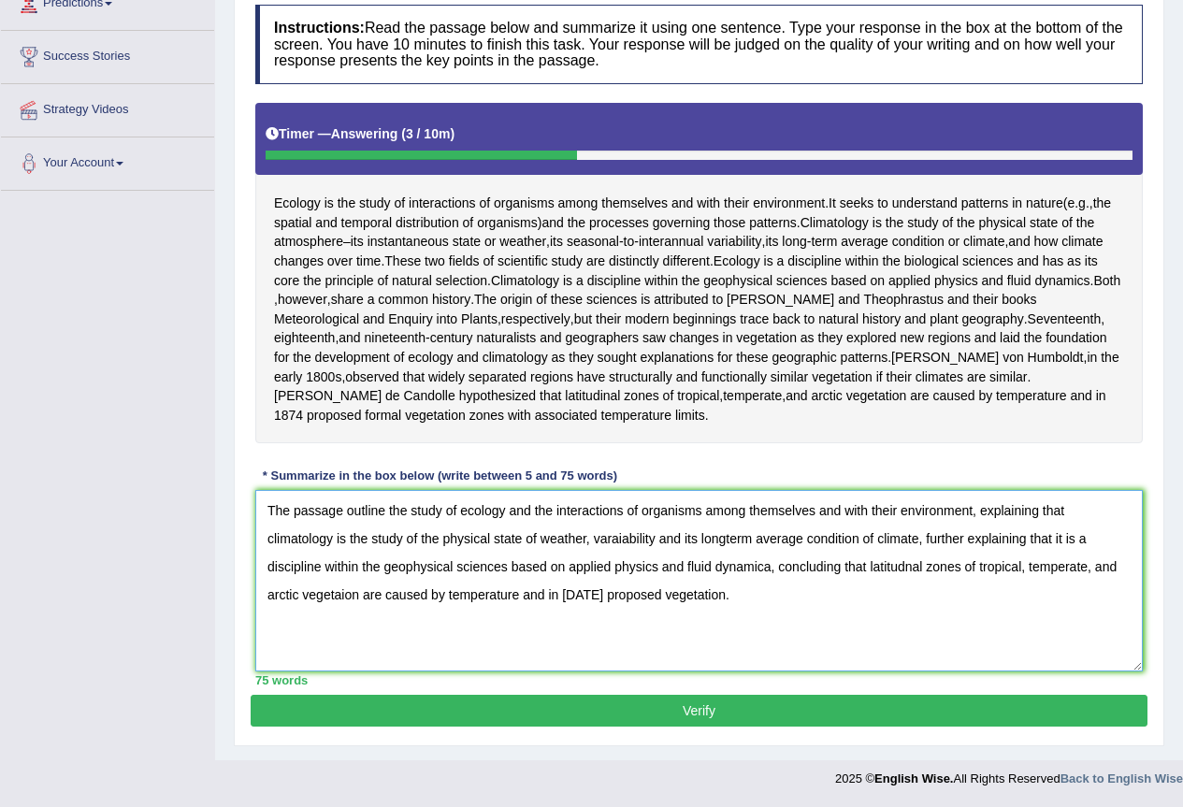
drag, startPoint x: 596, startPoint y: 592, endPoint x: 546, endPoint y: 597, distance: 49.9
click at [546, 597] on textarea "The passage outline the study of ecology and the interactions of organisms amon…" at bounding box center [698, 580] width 887 height 181
click at [710, 606] on textarea "The passage outline the study of ecology and the interactions of organisms amon…" at bounding box center [698, 580] width 887 height 181
click at [733, 607] on textarea "The passage outline the study of ecology and the interactions of organisms amon…" at bounding box center [698, 580] width 887 height 181
click at [627, 540] on textarea "The passage outline the study of ecology and the interactions of organisms amon…" at bounding box center [698, 580] width 887 height 181
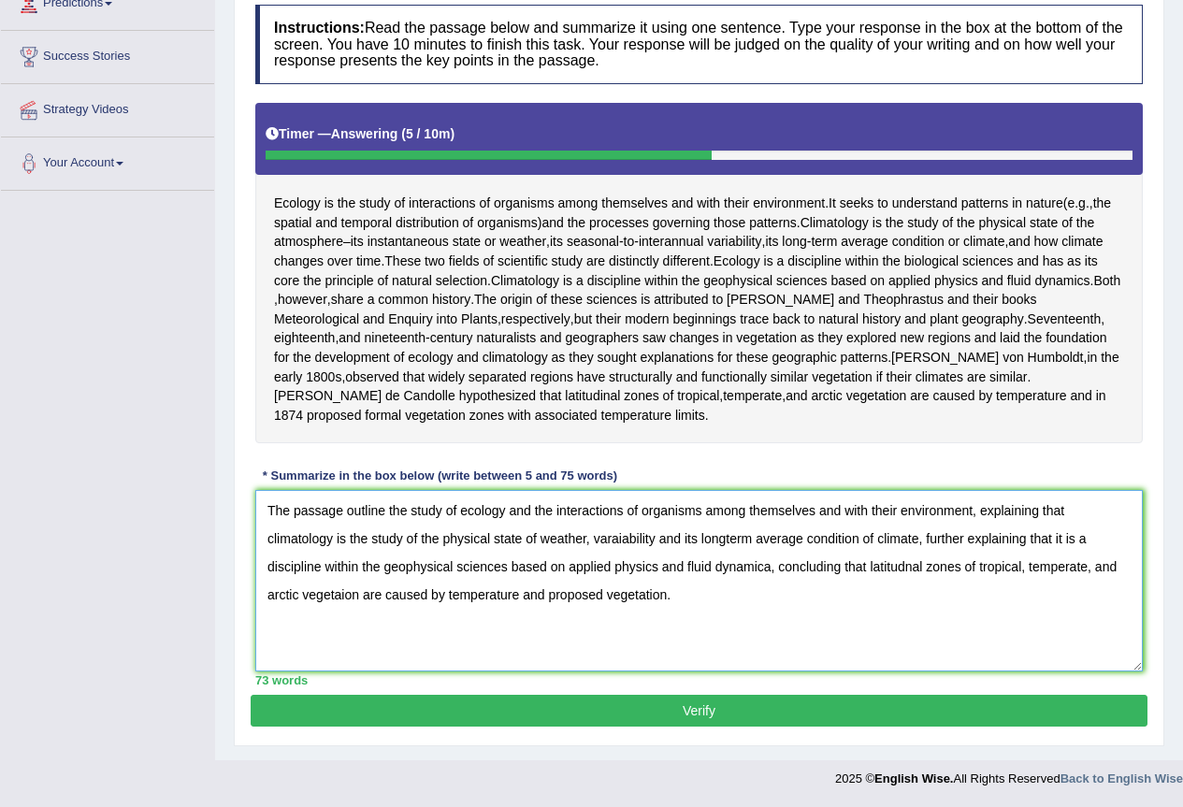
click at [614, 538] on textarea "The passage outline the study of ecology and the interactions of organisms amon…" at bounding box center [698, 580] width 887 height 181
click at [618, 537] on textarea "The passage outline the study of ecology and the interactions of organisms amon…" at bounding box center [698, 580] width 887 height 181
click at [682, 560] on textarea "The passage outline the study of ecology and the interactions of organisms amon…" at bounding box center [698, 580] width 887 height 181
click at [769, 564] on textarea "The passage outline the study of ecology and the interactions of organisms amon…" at bounding box center [698, 580] width 887 height 181
type textarea "The passage outline the study of ecology and the interactions of organisms amon…"
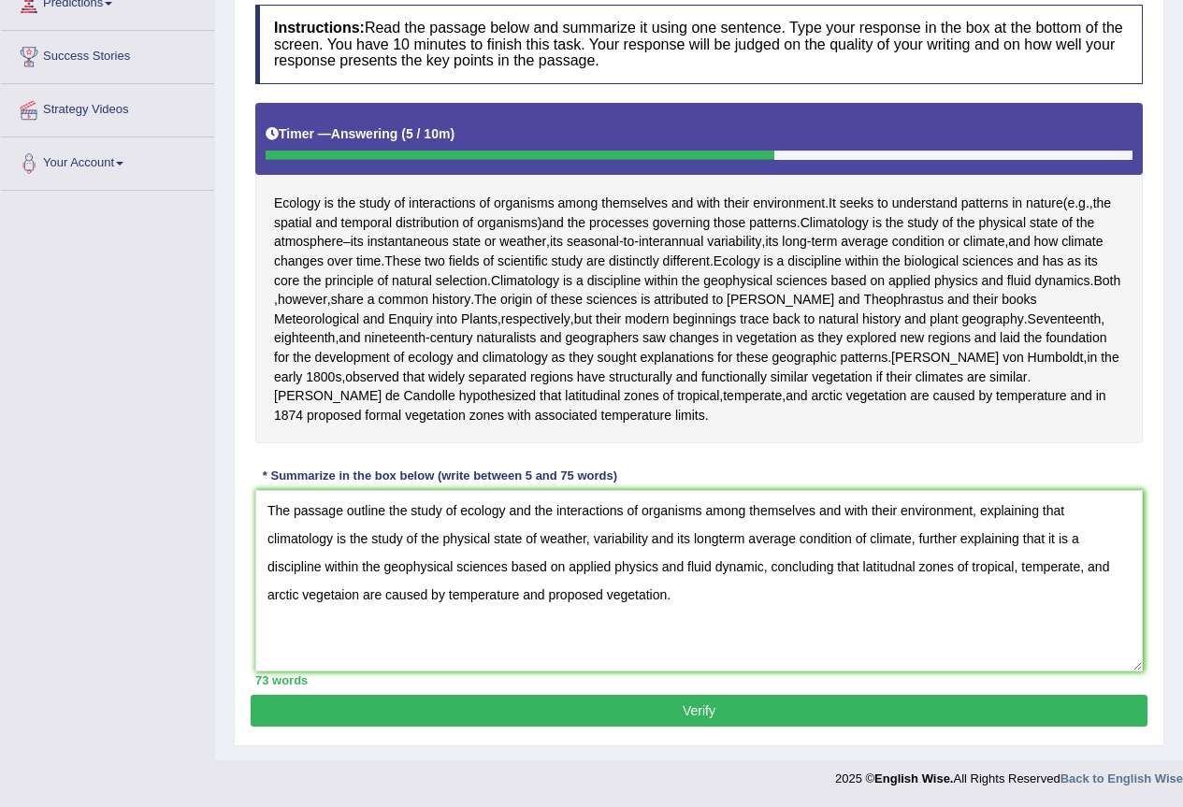
click at [856, 711] on button "Verify" at bounding box center [699, 711] width 897 height 32
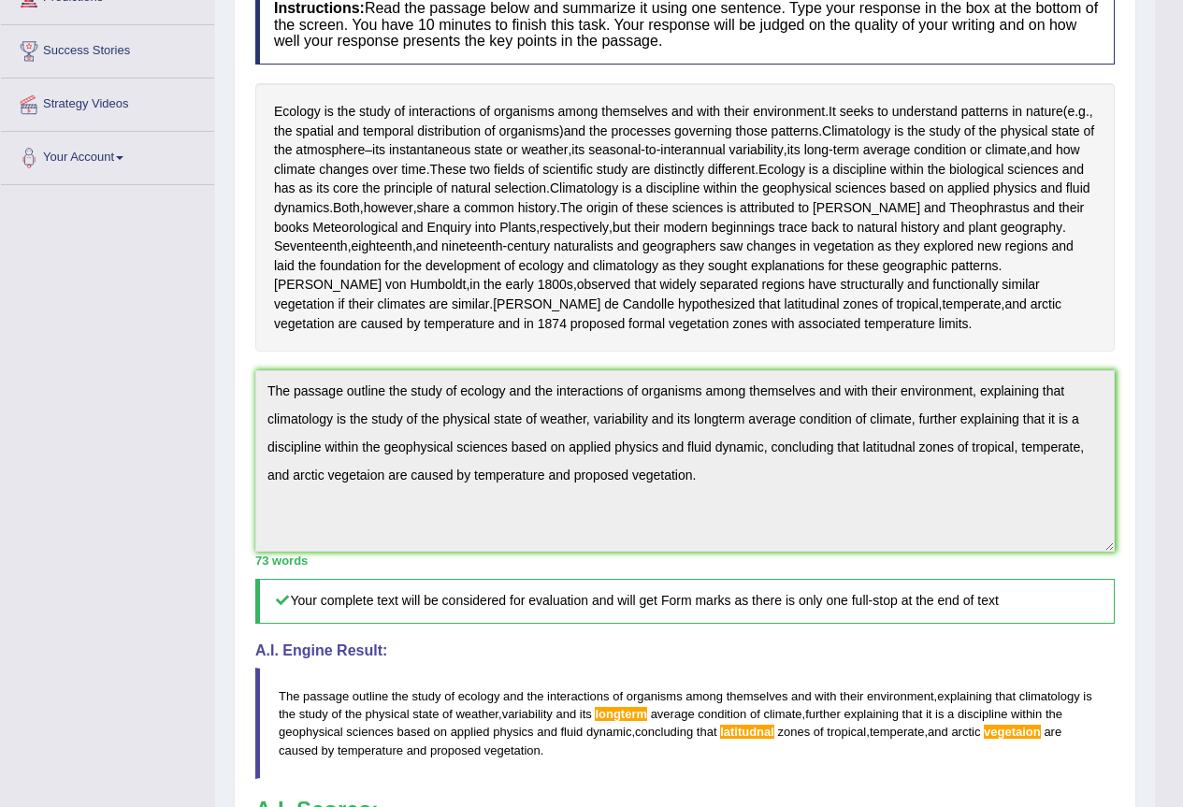
scroll to position [0, 0]
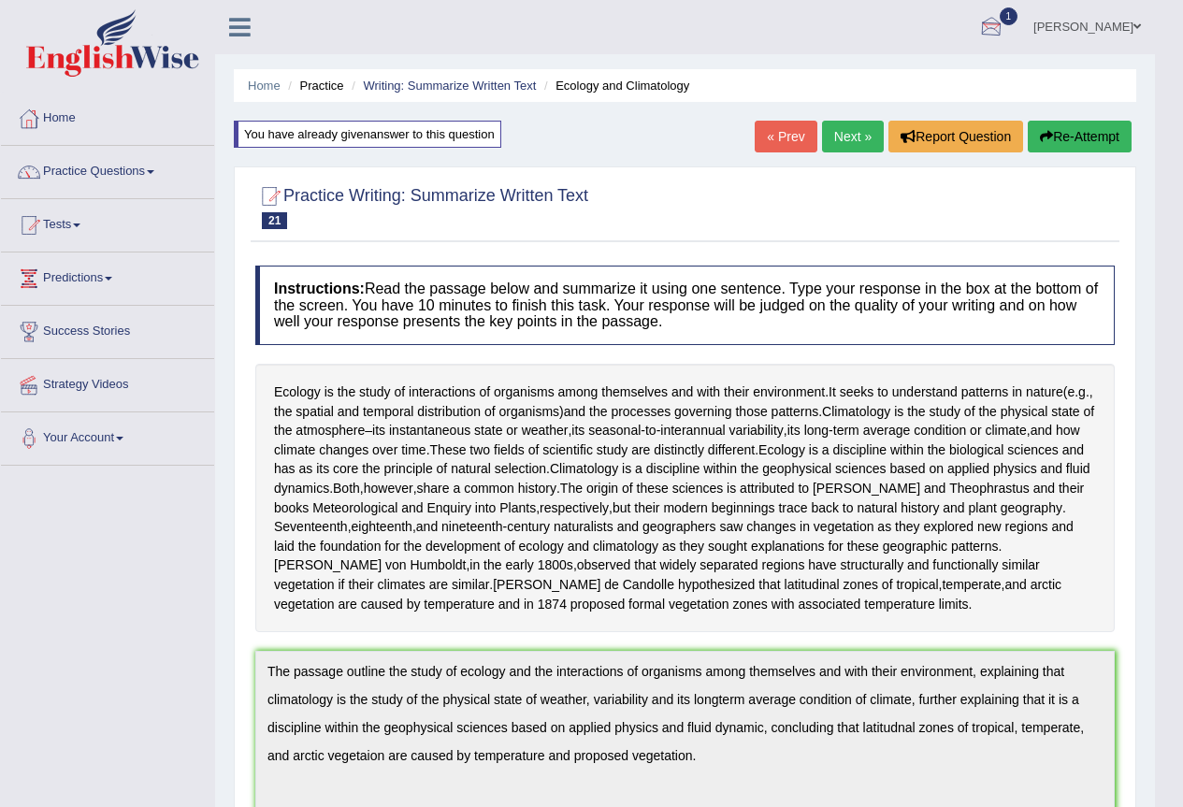
click at [1033, 139] on button "Re-Attempt" at bounding box center [1080, 137] width 104 height 32
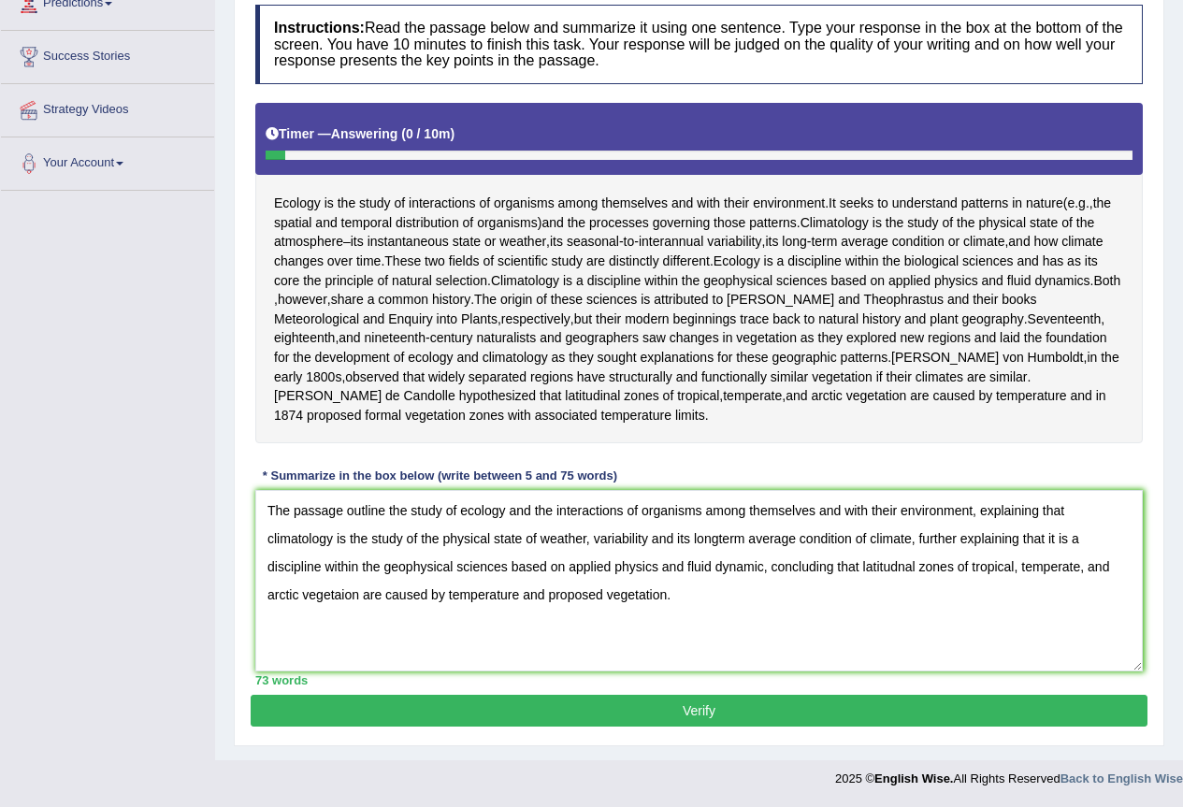
click at [342, 593] on textarea "The passage outline the study of ecology and the interactions of organisms amon…" at bounding box center [698, 580] width 887 height 181
click at [798, 655] on textarea "The passage outline the study of ecology and the interactions of organisms amon…" at bounding box center [698, 580] width 887 height 181
click at [899, 562] on textarea "The passage outline the study of ecology and the interactions of organisms amon…" at bounding box center [698, 580] width 887 height 181
click at [721, 539] on textarea "The passage outline the study of ecology and the interactions of organisms amon…" at bounding box center [698, 580] width 887 height 181
click at [768, 582] on textarea "The passage outline the study of ecology and the interactions of organisms amon…" at bounding box center [698, 580] width 887 height 181
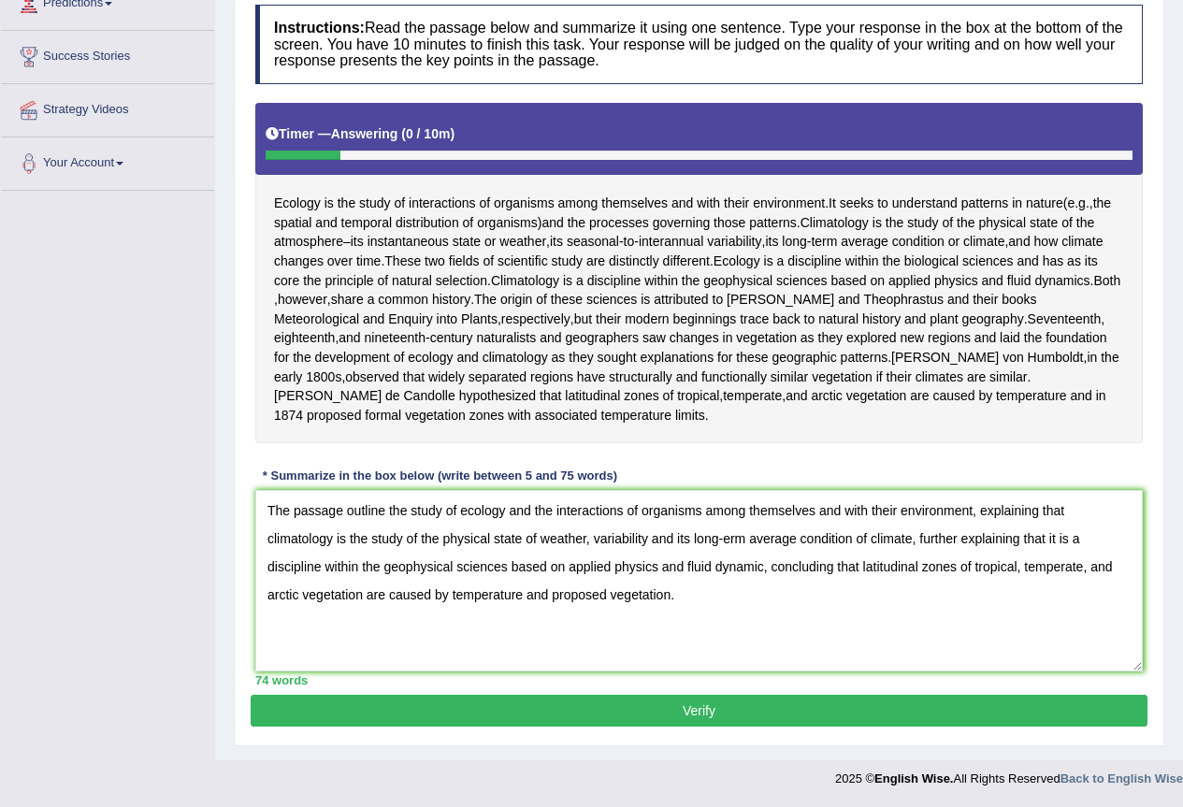
click at [723, 538] on textarea "The passage outline the study of ecology and the interactions of organisms amon…" at bounding box center [698, 580] width 887 height 181
click at [788, 588] on textarea "The passage outline the study of ecology and the interactions of organisms amon…" at bounding box center [698, 580] width 887 height 181
type textarea "The passage outline the study of ecology and the interactions of organisms amon…"
click at [718, 719] on button "Verify" at bounding box center [699, 711] width 897 height 32
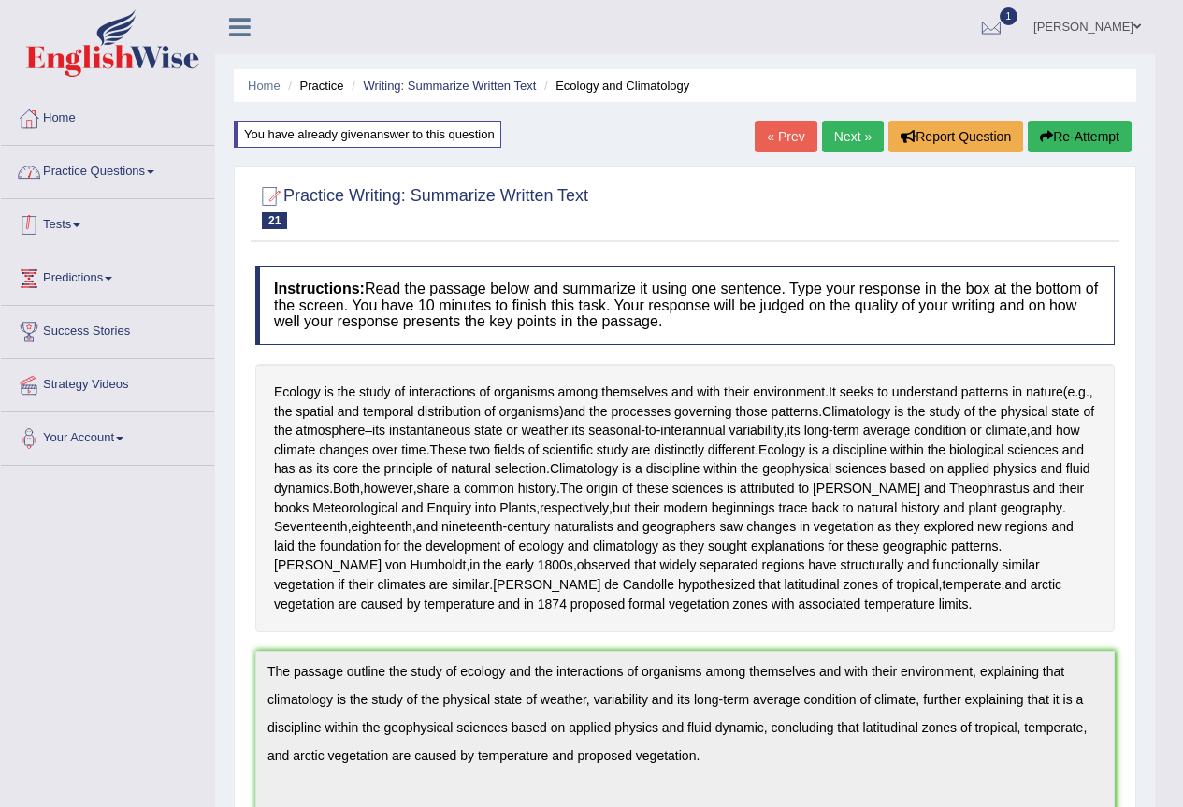
click at [114, 180] on link "Practice Questions" at bounding box center [107, 169] width 213 height 47
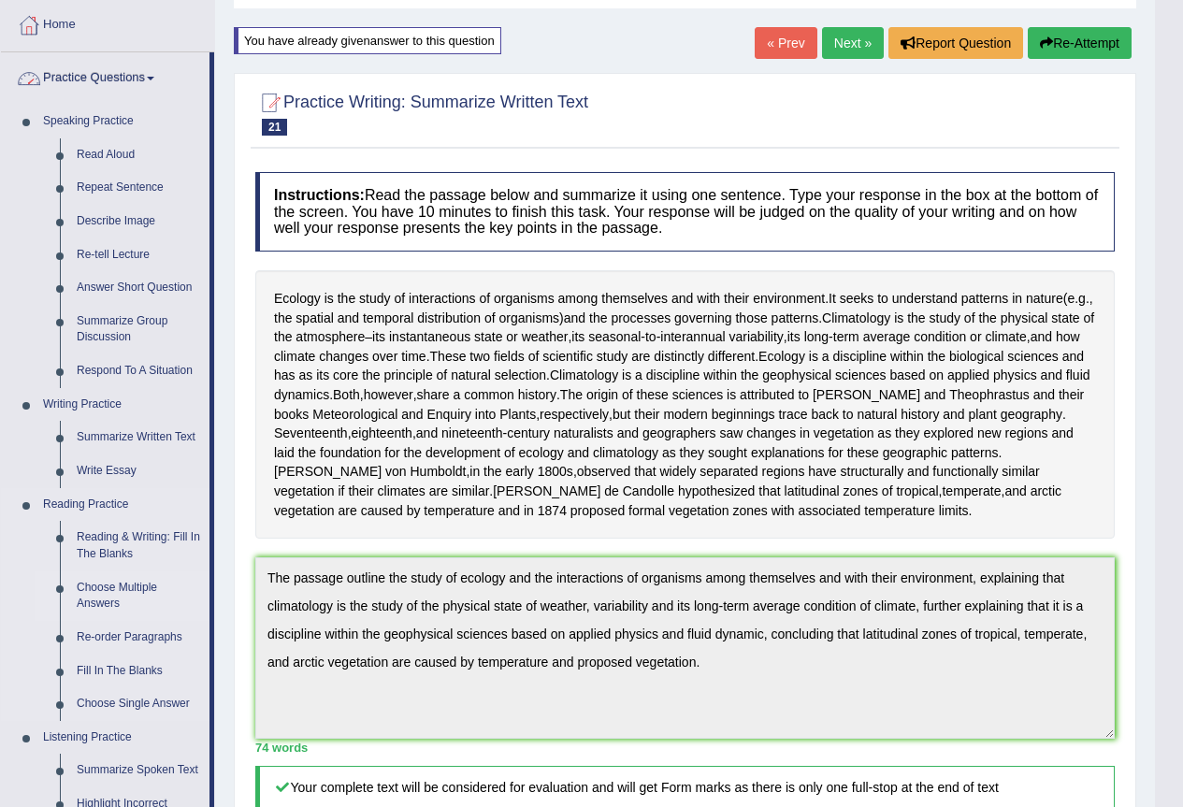
scroll to position [280, 0]
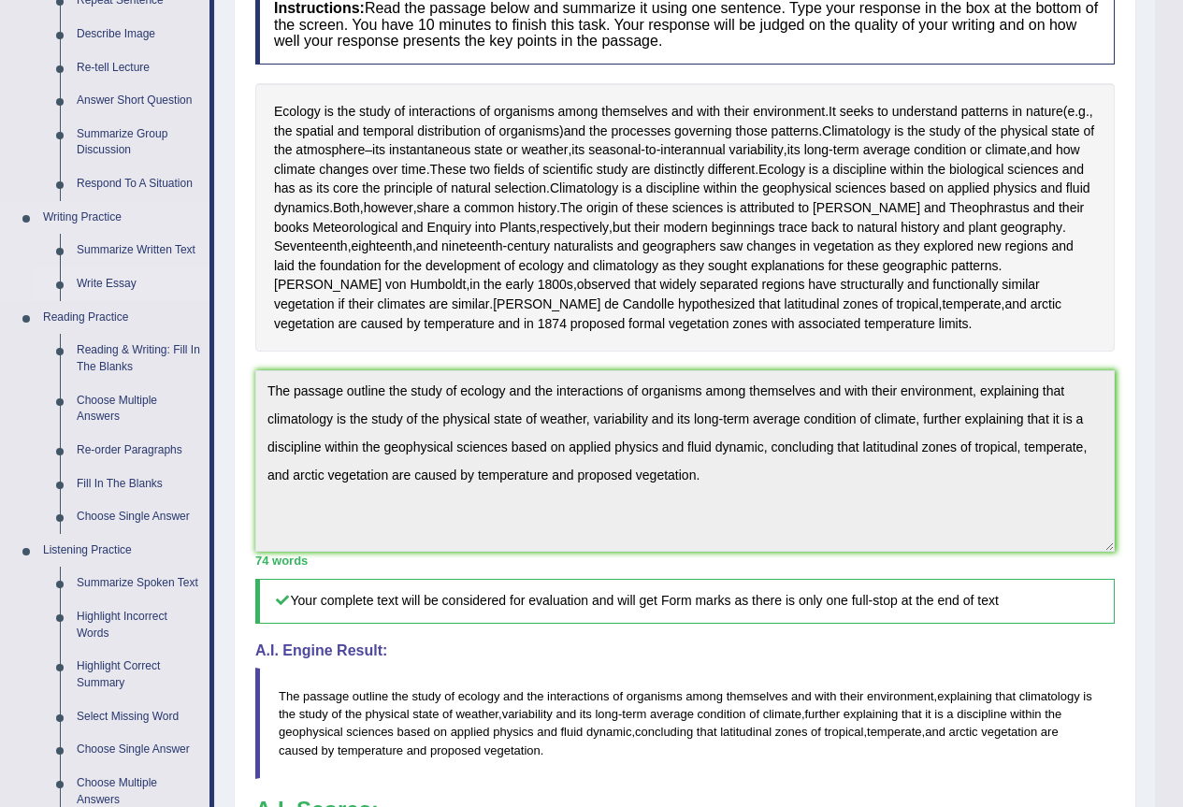
click at [93, 278] on link "Write Essay" at bounding box center [138, 284] width 141 height 34
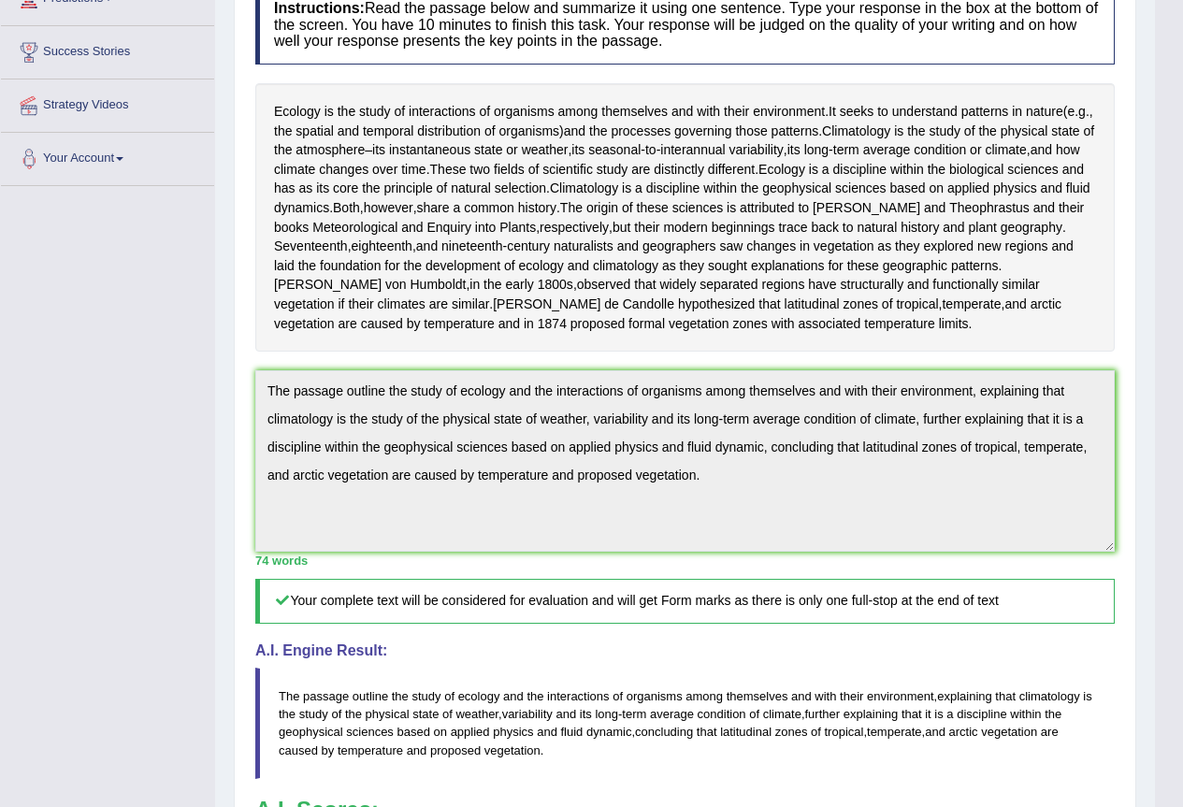
scroll to position [320, 0]
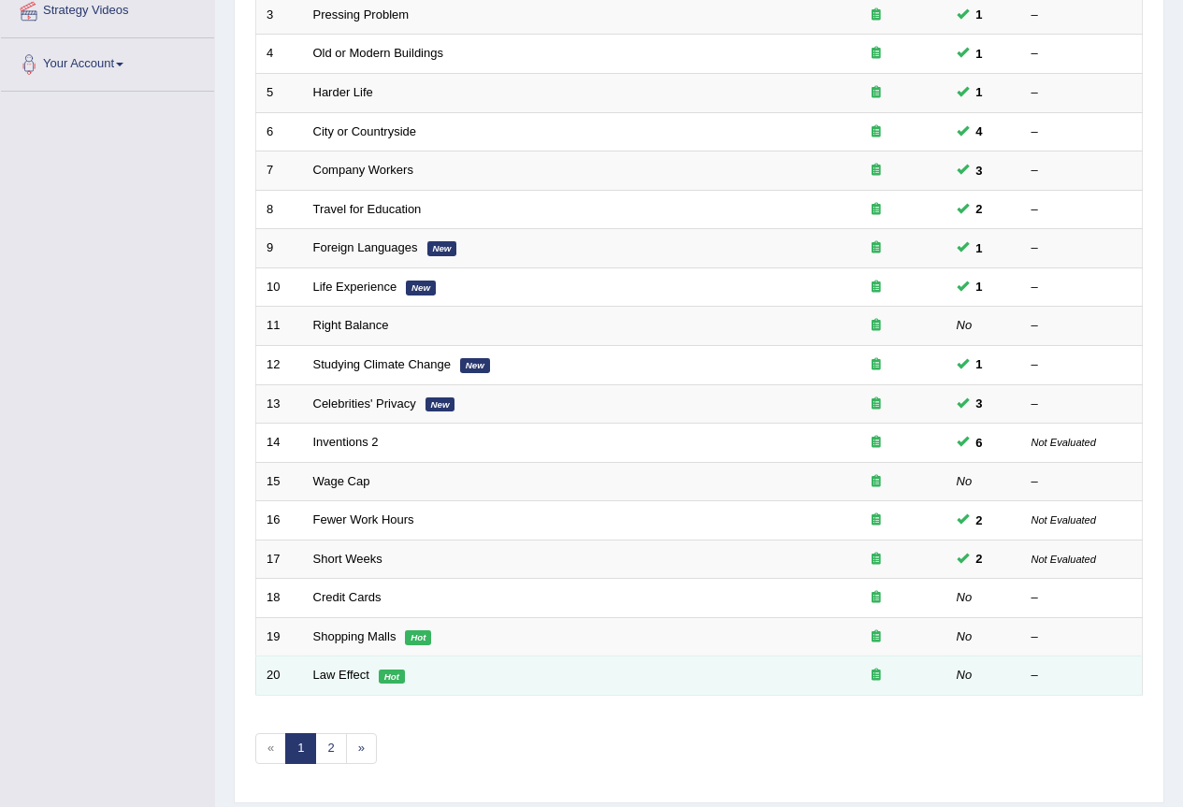
scroll to position [431, 0]
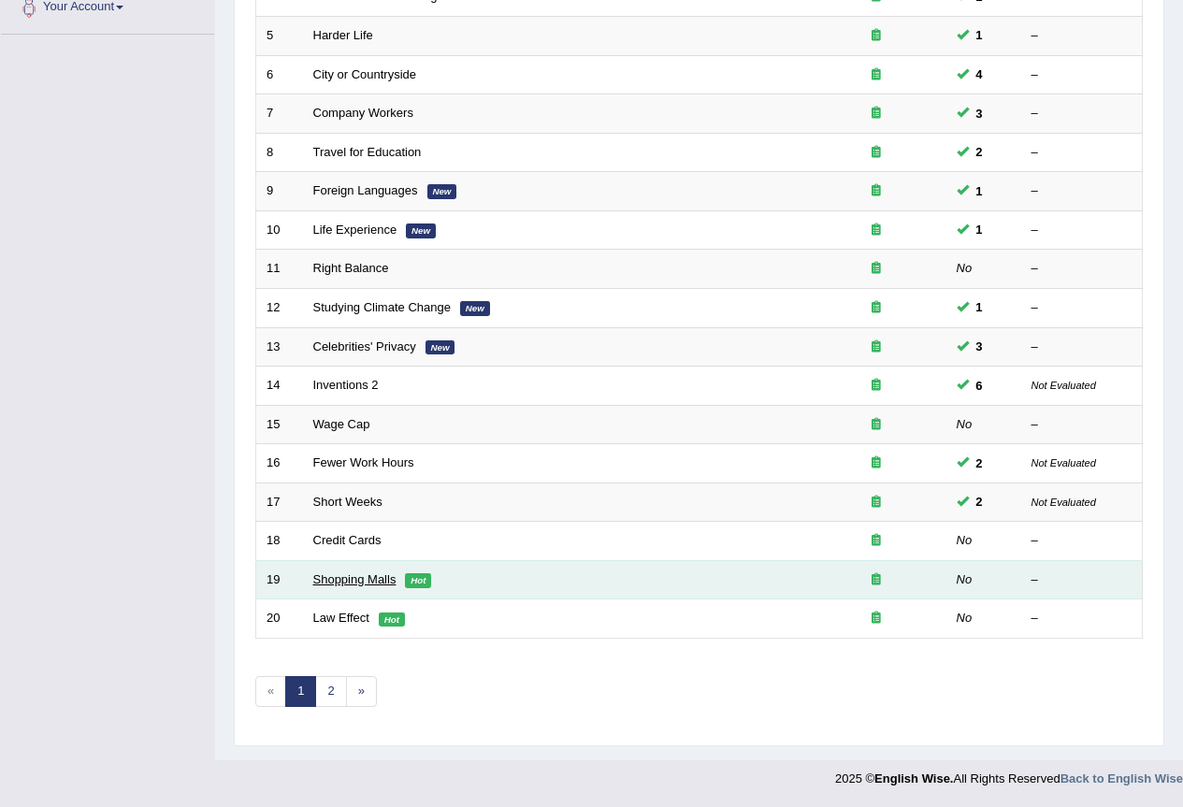
click at [380, 575] on link "Shopping Malls" at bounding box center [354, 579] width 83 height 14
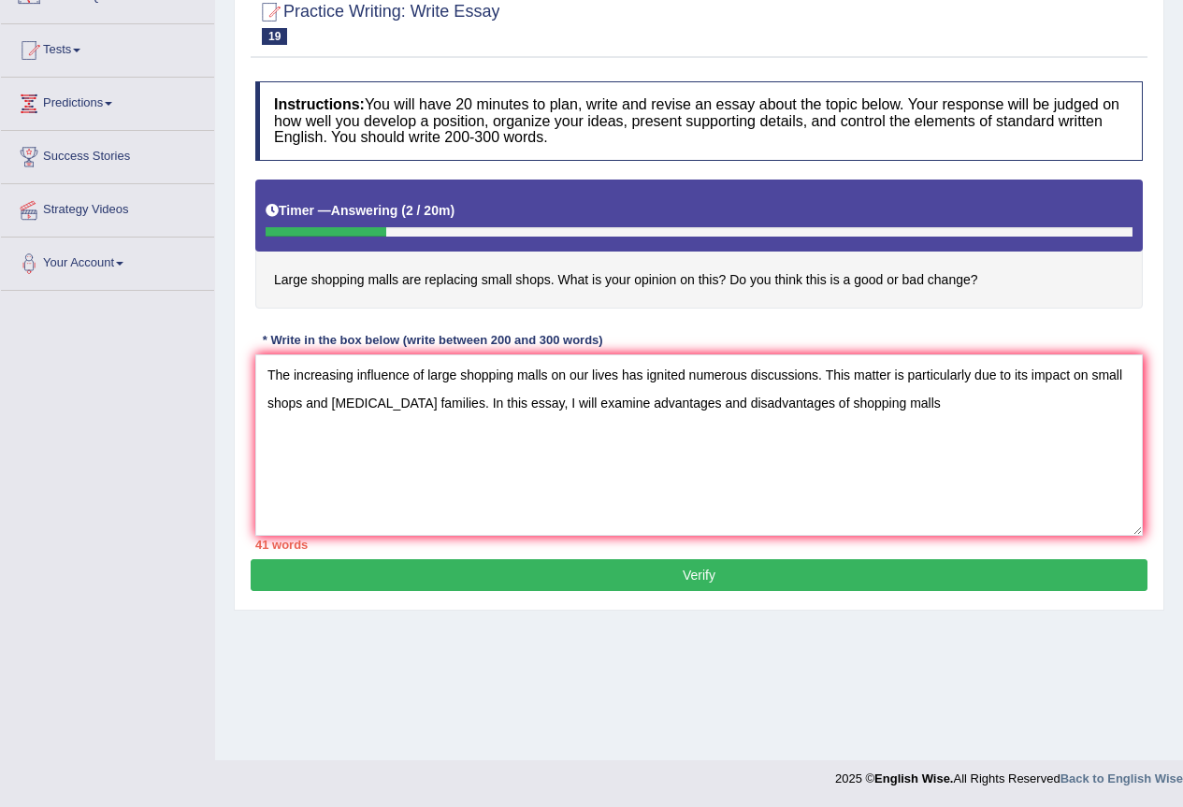
click at [814, 397] on textarea "The increasing influence of large shopping malls on our lives has ignited numer…" at bounding box center [698, 444] width 887 height 181
click at [931, 404] on textarea "The increasing influence of large shopping malls on our lives has ignited numer…" at bounding box center [698, 444] width 887 height 181
click at [899, 413] on textarea "The increasing influence of large shopping malls on our lives has ignited numer…" at bounding box center [698, 444] width 887 height 181
drag, startPoint x: 1127, startPoint y: 406, endPoint x: 193, endPoint y: 325, distance: 937.5
click at [193, 325] on div "Toggle navigation Home Practice Questions Speaking Practice Read Aloud Repeat S…" at bounding box center [591, 311] width 1183 height 972
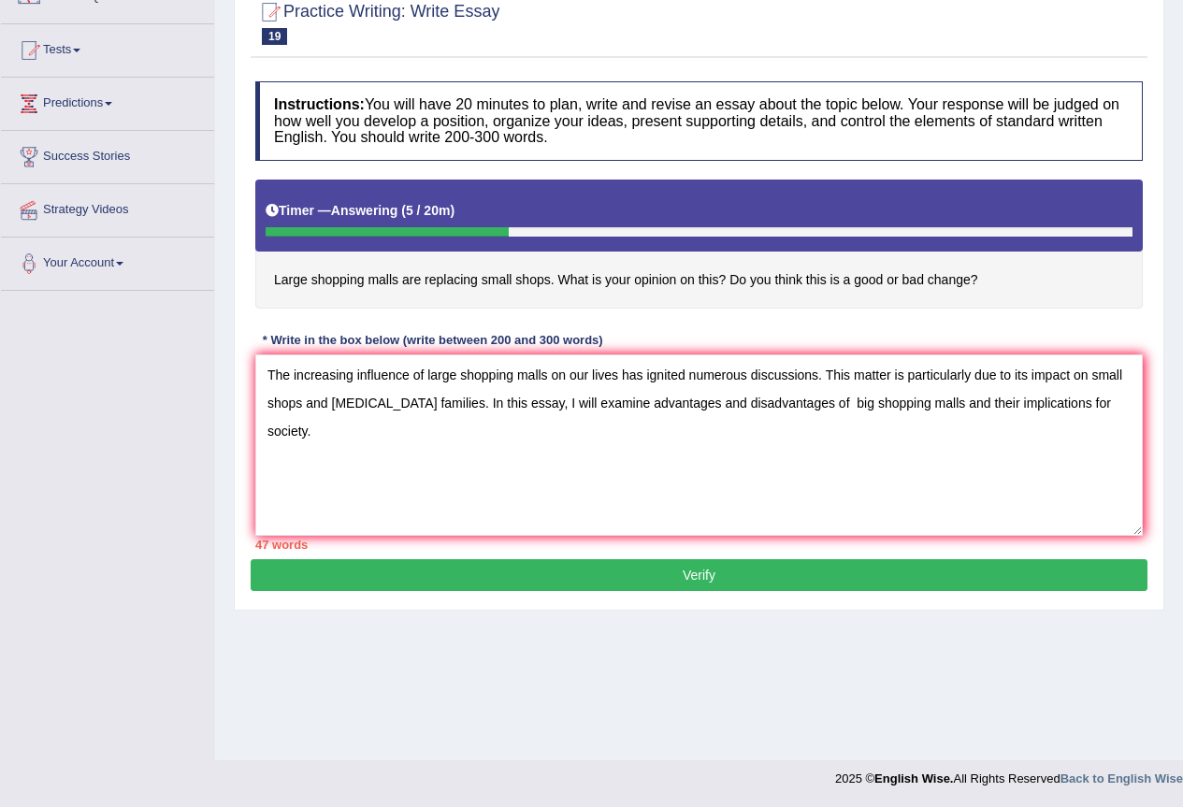
scroll to position [81, 0]
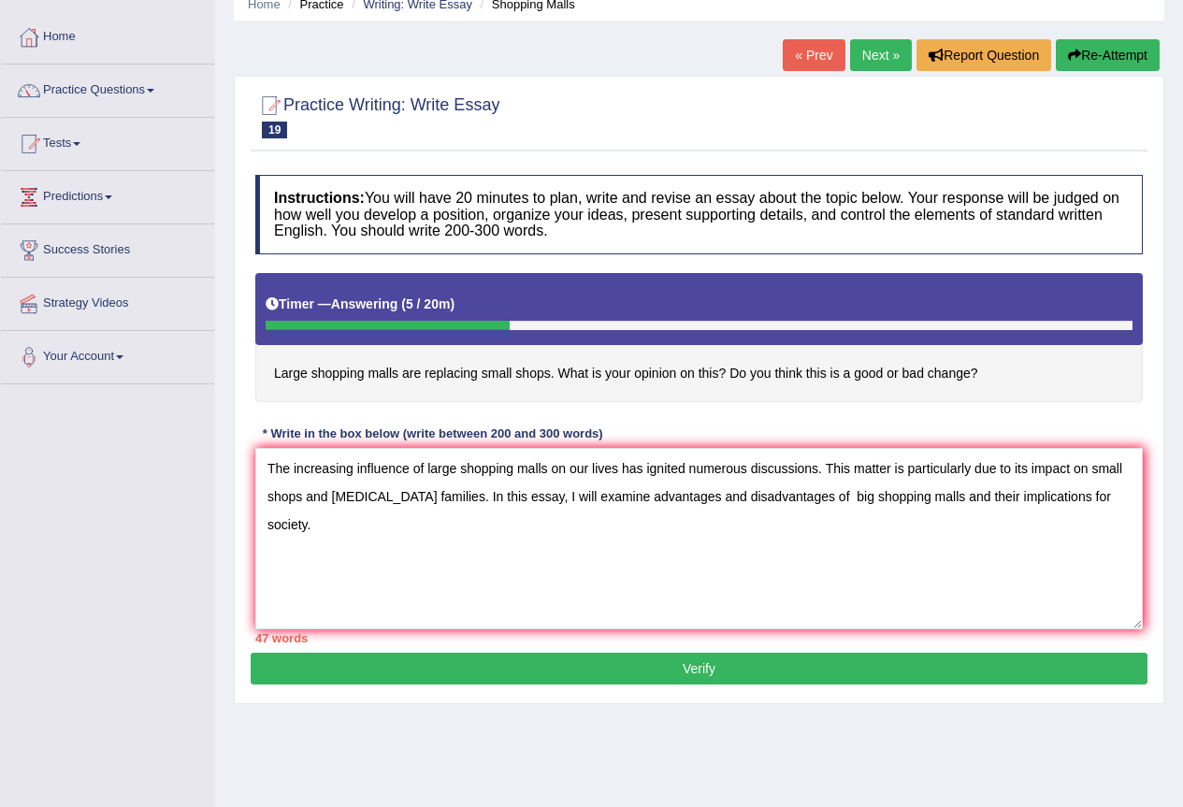
type textarea "The increasing influence of large shopping malls on our lives has ignited numer…"
click at [1134, 60] on button "Re-Attempt" at bounding box center [1108, 55] width 104 height 32
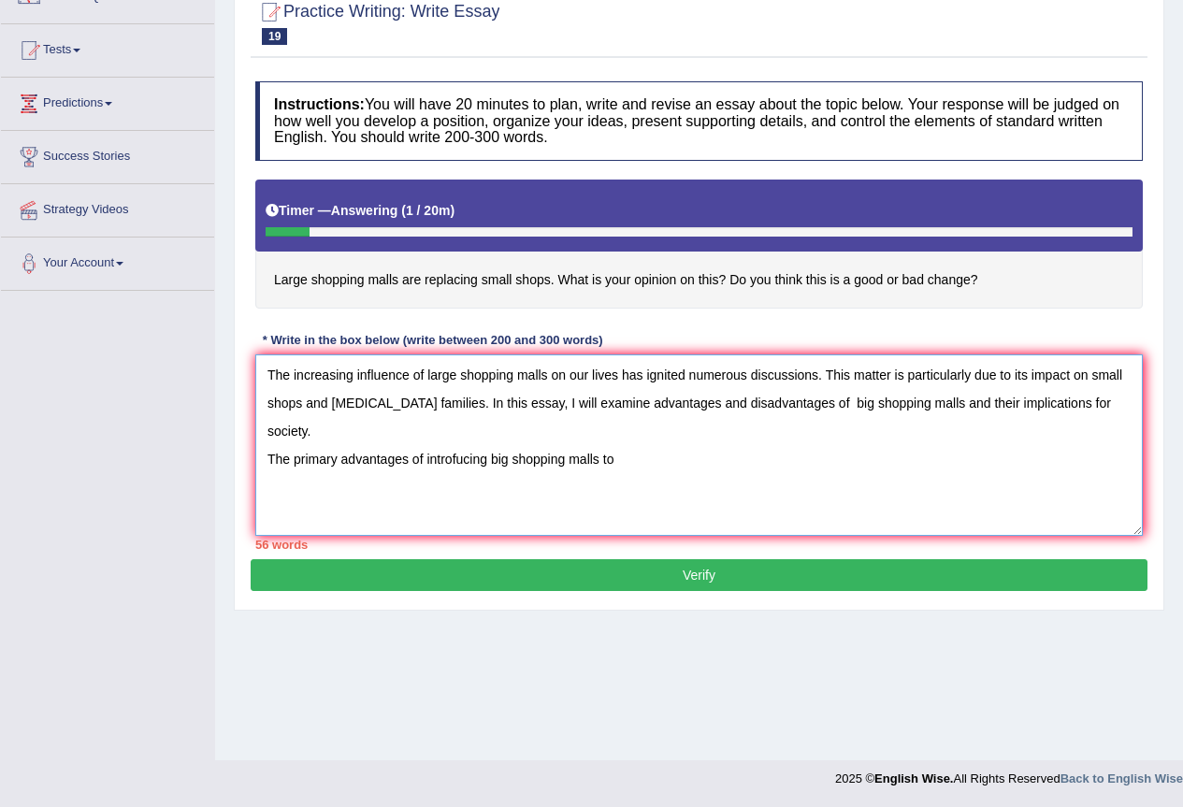
click at [561, 435] on textarea "The increasing influence of large shopping malls on our lives has ignited numer…" at bounding box center [698, 444] width 887 height 181
click at [564, 435] on textarea "The increasing influence of large shopping malls on our lives has ignited numer…" at bounding box center [698, 444] width 887 height 181
drag, startPoint x: 596, startPoint y: 434, endPoint x: 492, endPoint y: 438, distance: 103.9
click at [492, 438] on textarea "The increasing influence of large shopping malls on our lives has ignited numer…" at bounding box center [698, 444] width 887 height 181
click at [593, 432] on textarea "The increasing influence of large shopping malls on our lives has ignited numer…" at bounding box center [698, 444] width 887 height 181
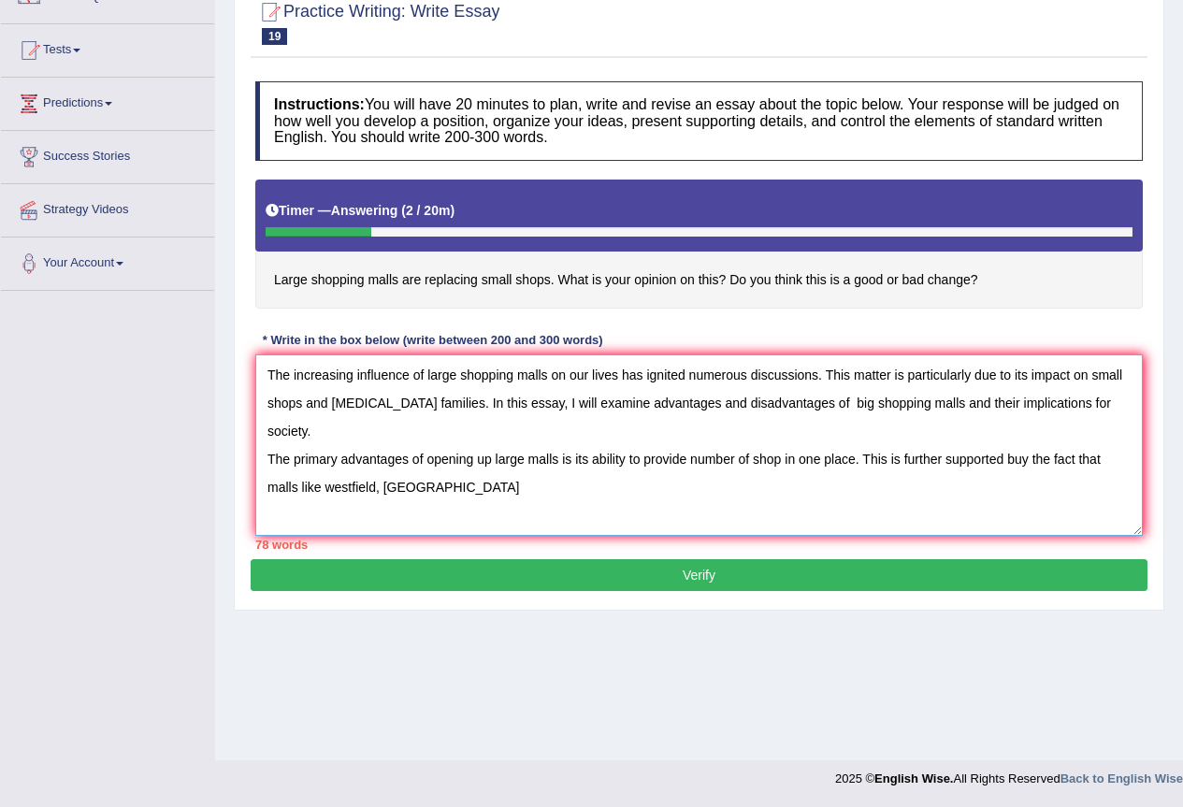
click at [446, 452] on textarea "The increasing influence of large shopping malls on our lives has ignited numer…" at bounding box center [698, 444] width 887 height 181
drag, startPoint x: 444, startPoint y: 454, endPoint x: 325, endPoint y: 471, distance: 119.9
click at [325, 471] on textarea "The increasing influence of large shopping malls on our lives has ignited numer…" at bounding box center [698, 444] width 887 height 181
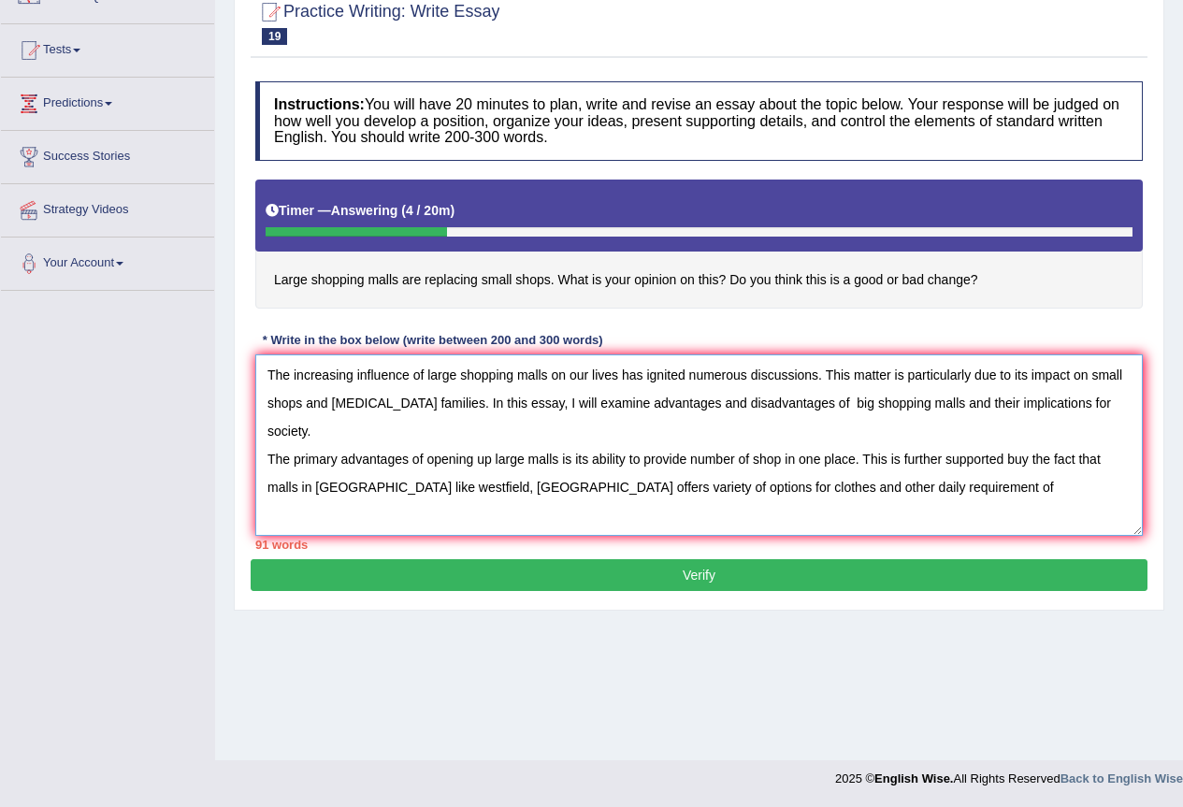
click at [917, 453] on textarea "The increasing influence of large shopping malls on our lives has ignited numer…" at bounding box center [698, 444] width 887 height 181
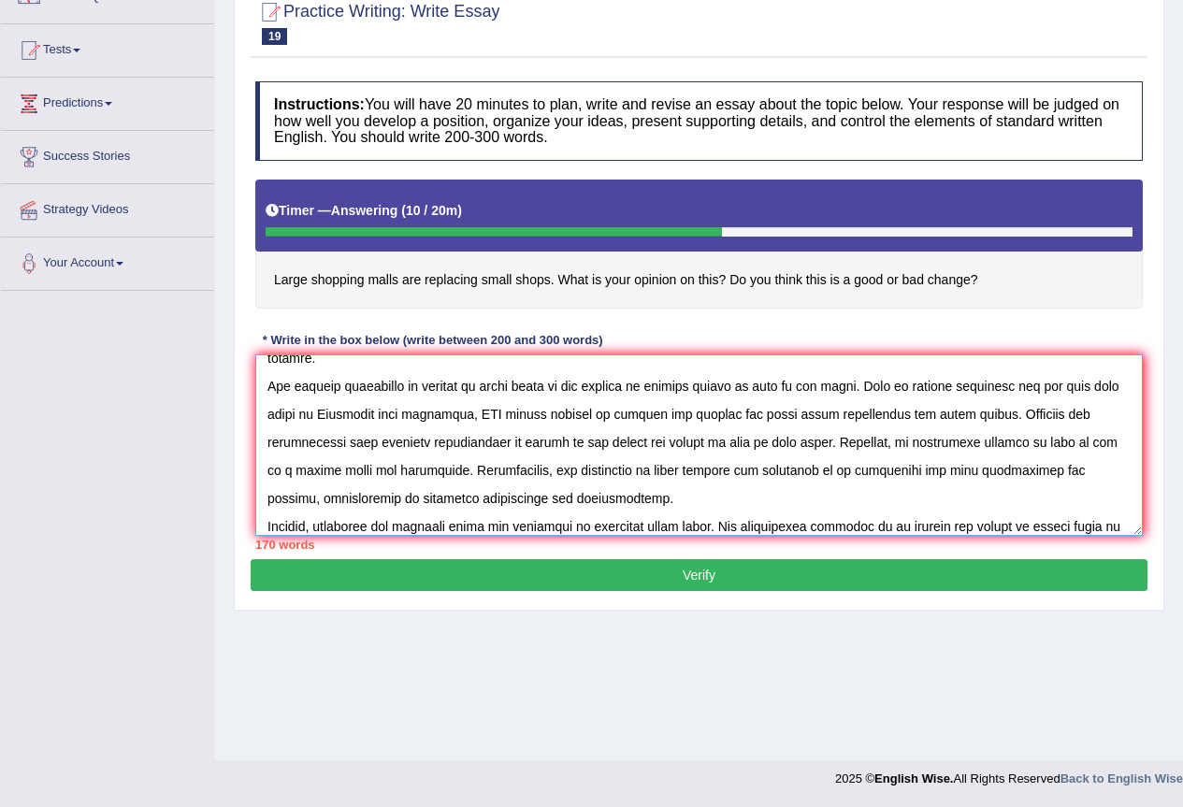
scroll to position [101, 0]
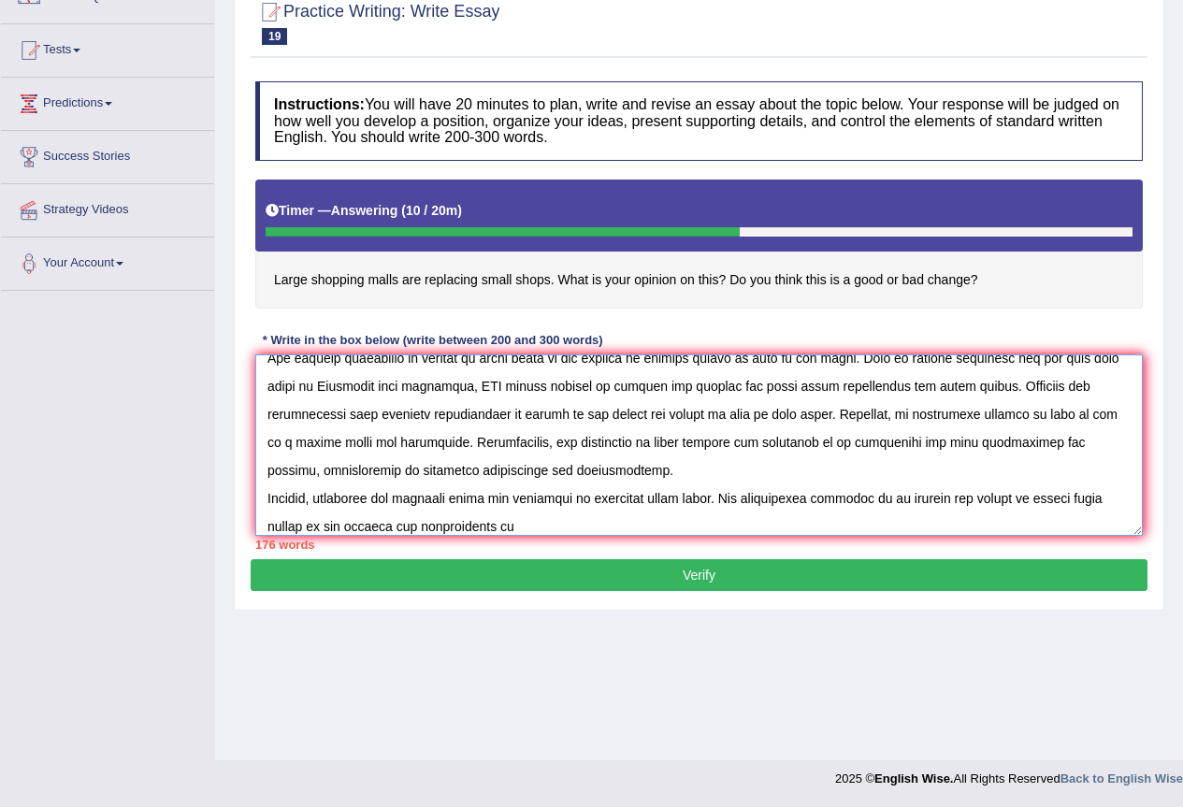
click at [470, 525] on textarea at bounding box center [698, 444] width 887 height 181
click at [533, 521] on textarea at bounding box center [698, 444] width 887 height 181
click at [541, 523] on textarea at bounding box center [698, 444] width 887 height 181
click at [501, 526] on textarea at bounding box center [698, 444] width 887 height 181
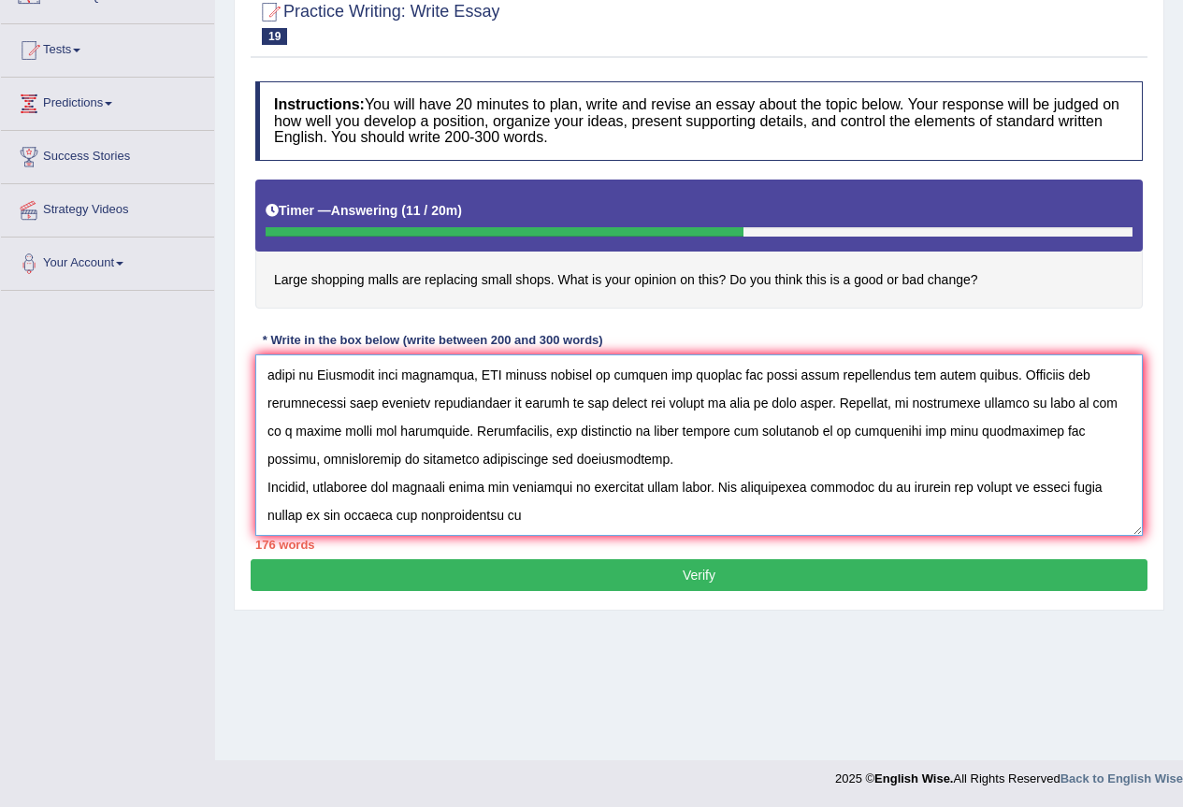
drag, startPoint x: 500, startPoint y: 526, endPoint x: 425, endPoint y: 523, distance: 74.9
click at [425, 523] on textarea at bounding box center [698, 444] width 887 height 181
click at [605, 503] on textarea at bounding box center [698, 444] width 887 height 181
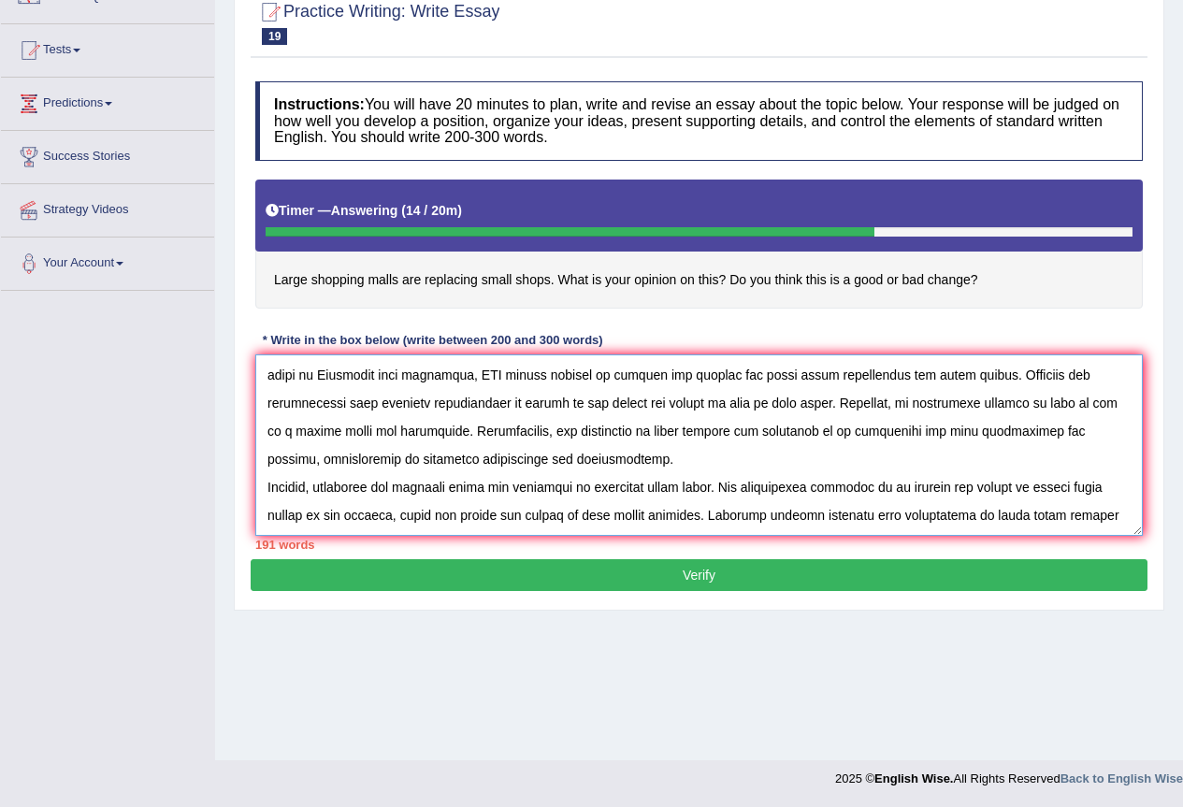
click at [1100, 513] on textarea at bounding box center [698, 444] width 887 height 181
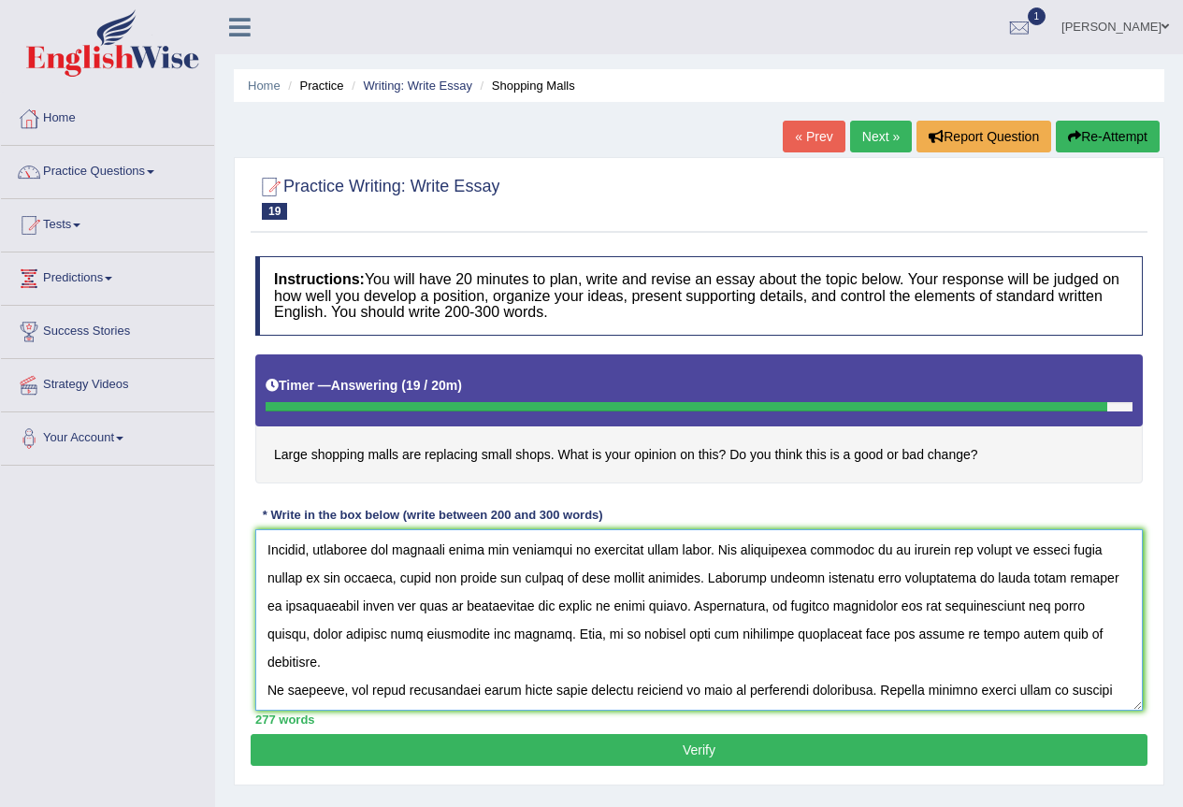
scroll to position [175, 0]
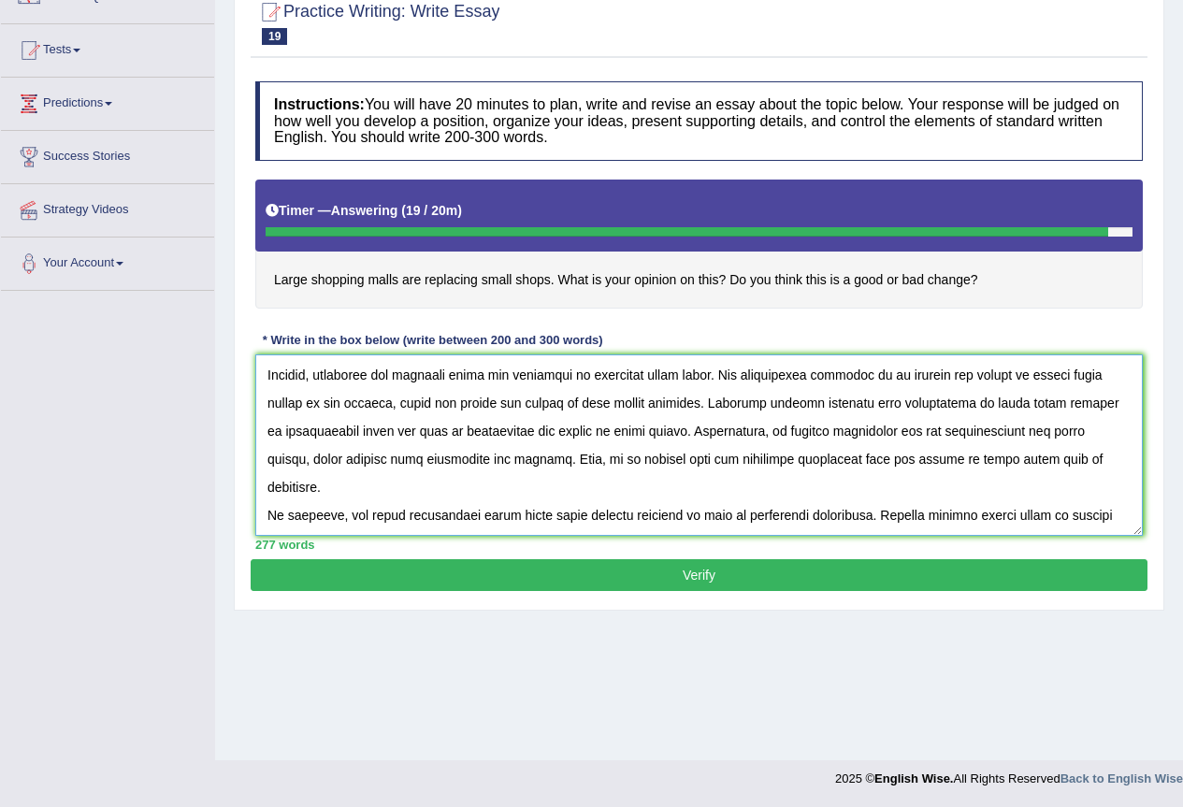
type textarea "The increasing influence of large shopping malls on our lives has ignited numer…"
click at [809, 581] on button "Verify" at bounding box center [699, 575] width 897 height 32
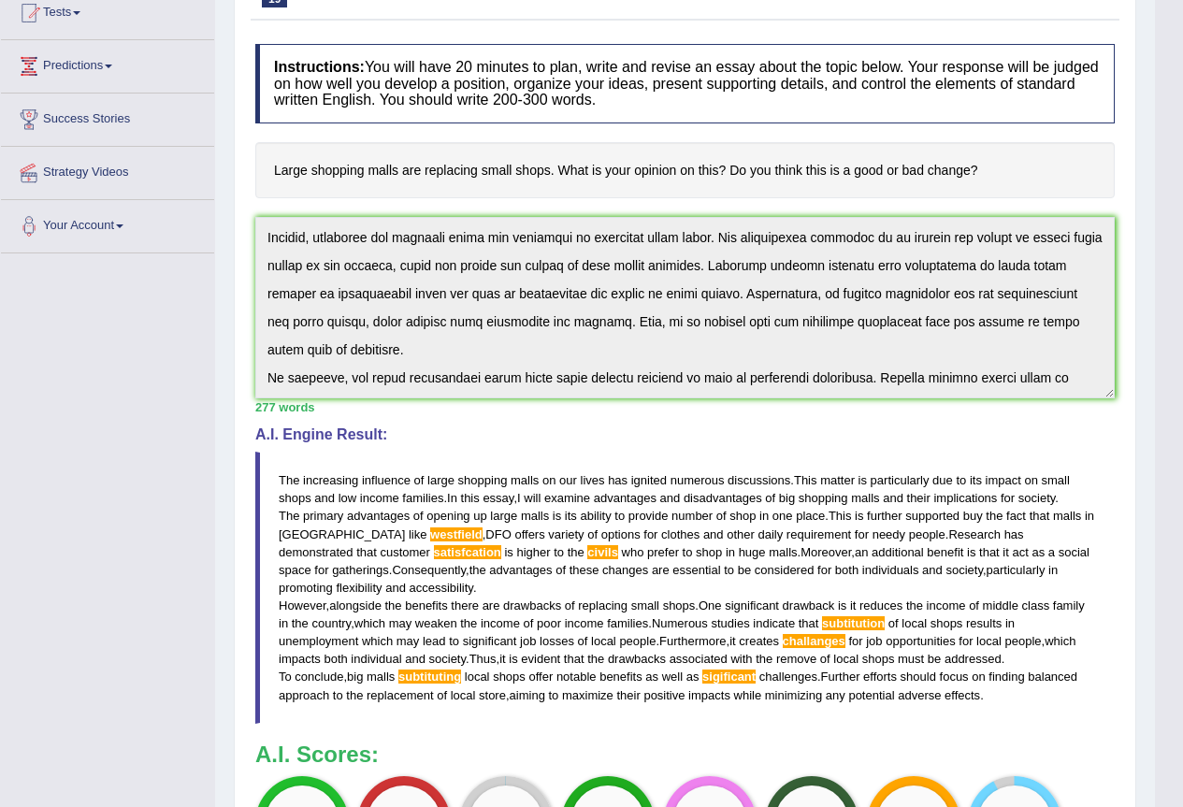
scroll to position [0, 0]
